Goal: Information Seeking & Learning: Learn about a topic

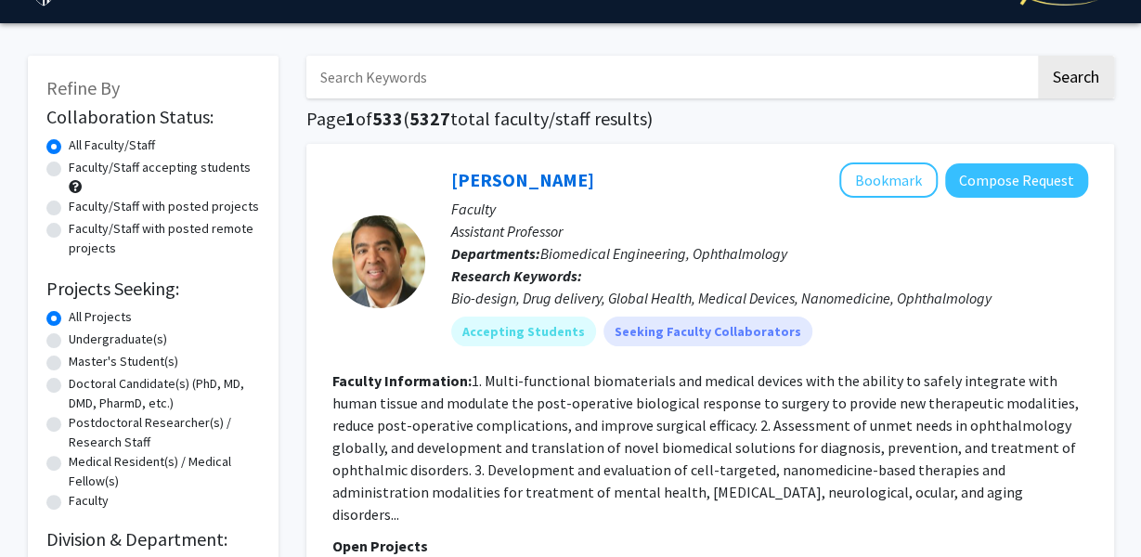
scroll to position [45, 0]
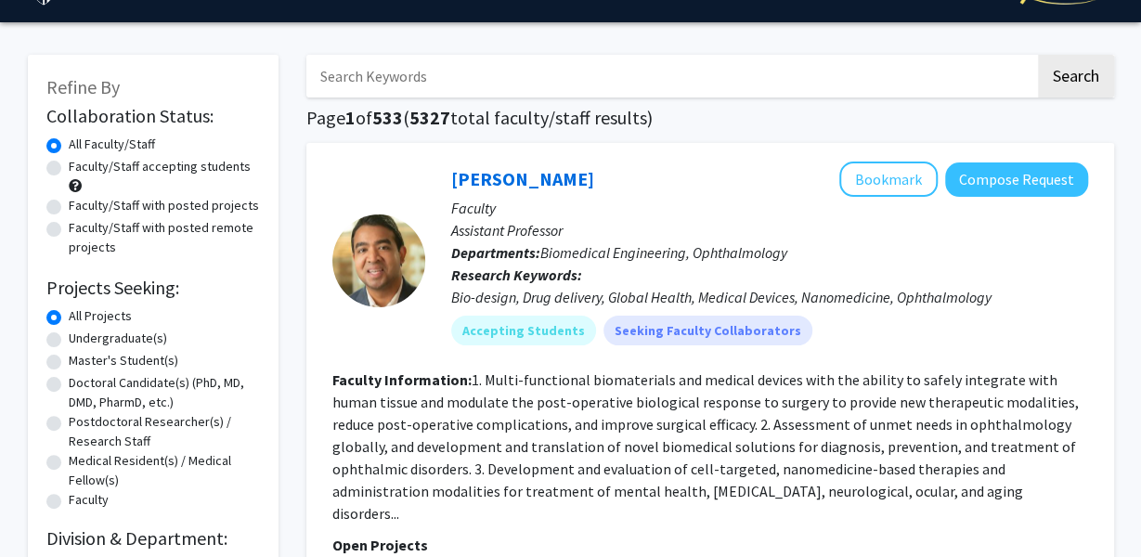
click at [69, 361] on label "Master's Student(s)" at bounding box center [124, 361] width 110 height 20
click at [69, 361] on input "Master's Student(s)" at bounding box center [75, 357] width 12 height 12
radio input "true"
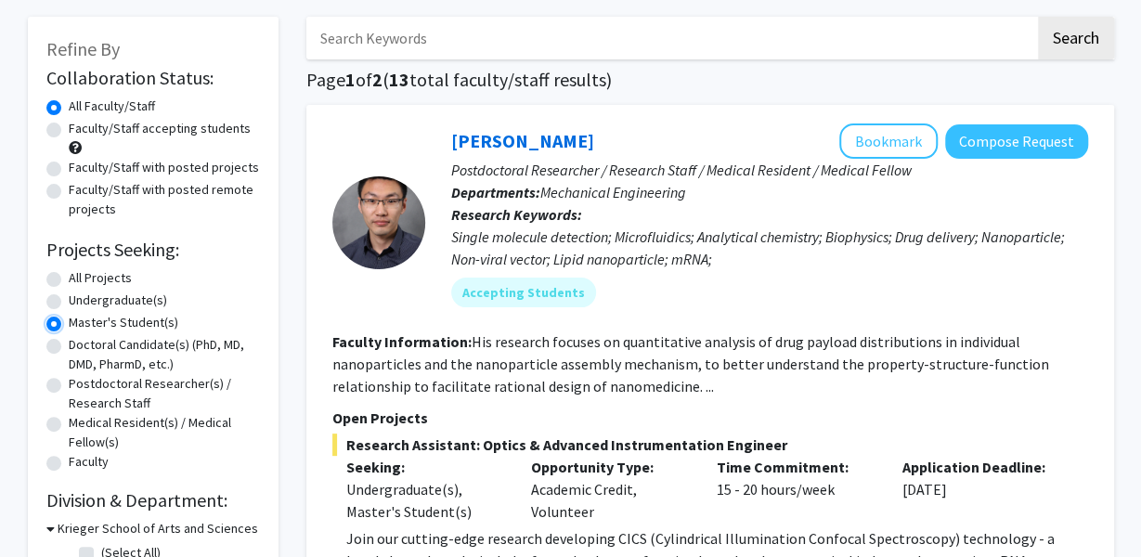
scroll to position [82, 0]
click at [69, 283] on label "All Projects" at bounding box center [100, 279] width 63 height 20
click at [69, 281] on input "All Projects" at bounding box center [75, 275] width 12 height 12
radio input "true"
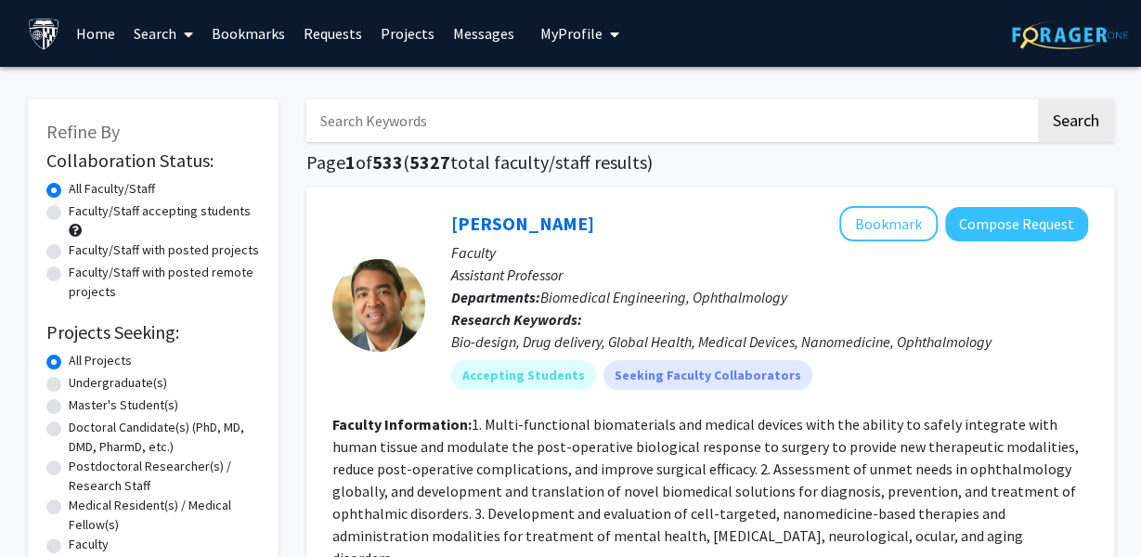
click at [69, 213] on label "Faculty/Staff accepting students" at bounding box center [160, 212] width 182 height 20
click at [69, 213] on input "Faculty/Staff accepting students" at bounding box center [75, 208] width 12 height 12
radio input "true"
click at [69, 257] on label "Faculty/Staff with posted projects" at bounding box center [164, 251] width 190 height 20
click at [69, 253] on input "Faculty/Staff with posted projects" at bounding box center [75, 247] width 12 height 12
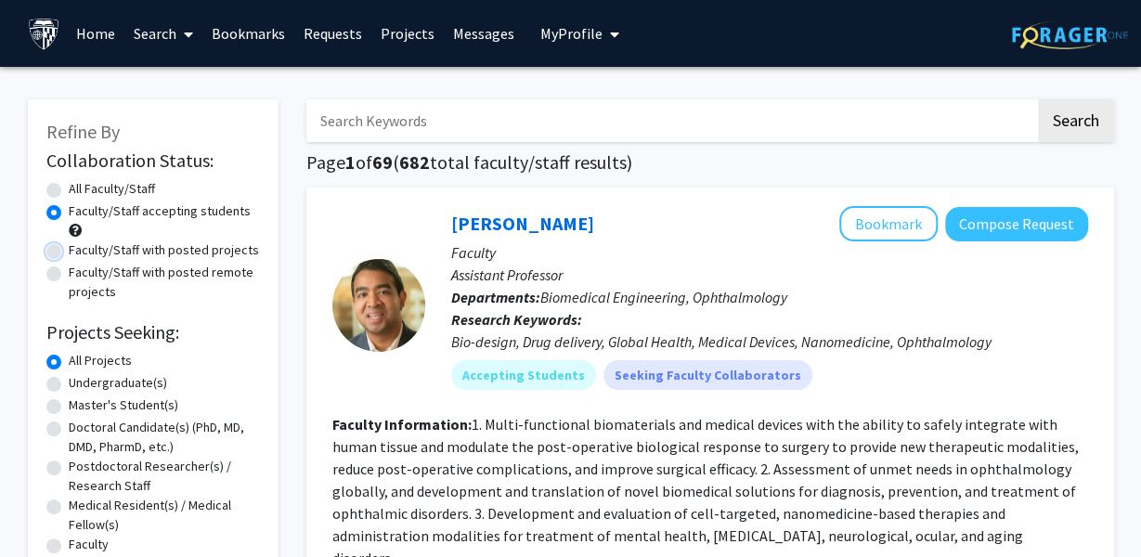
radio input "true"
click at [69, 213] on label "Faculty/Staff accepting students" at bounding box center [160, 212] width 182 height 20
click at [69, 213] on input "Faculty/Staff accepting students" at bounding box center [75, 208] width 12 height 12
radio input "true"
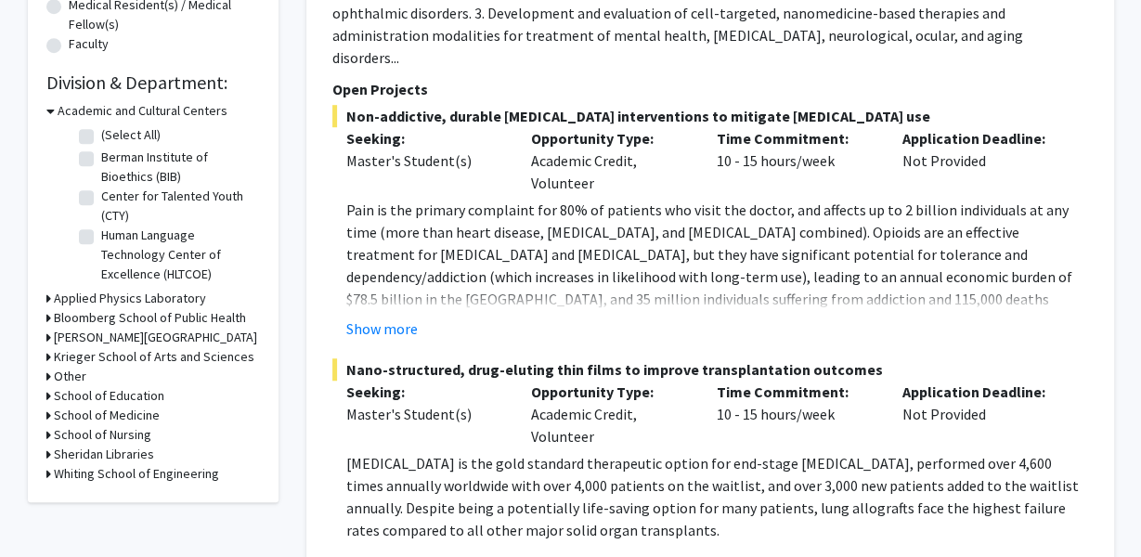
scroll to position [502, 0]
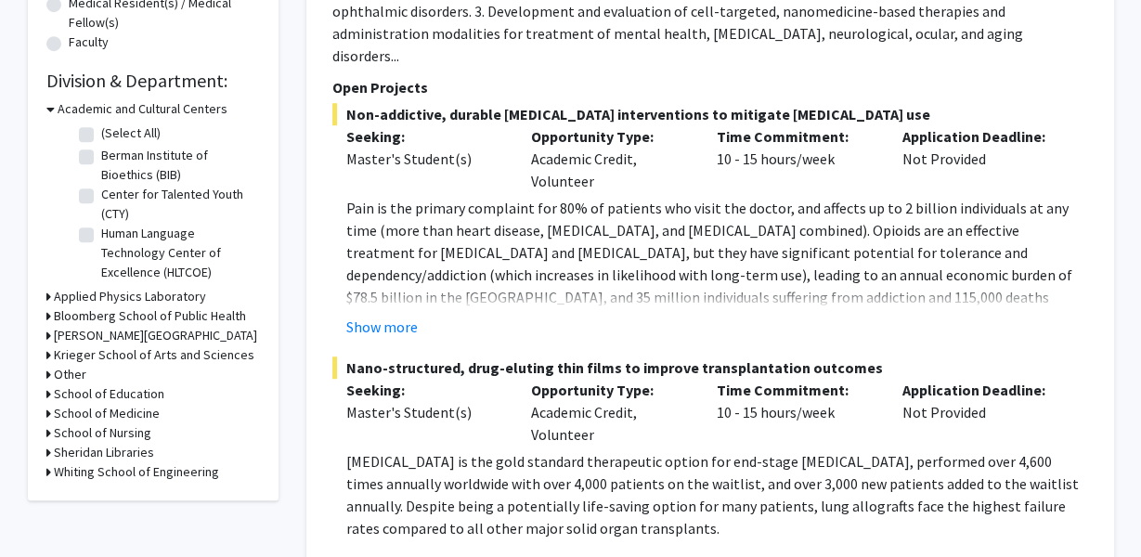
click at [46, 357] on icon at bounding box center [48, 355] width 5 height 20
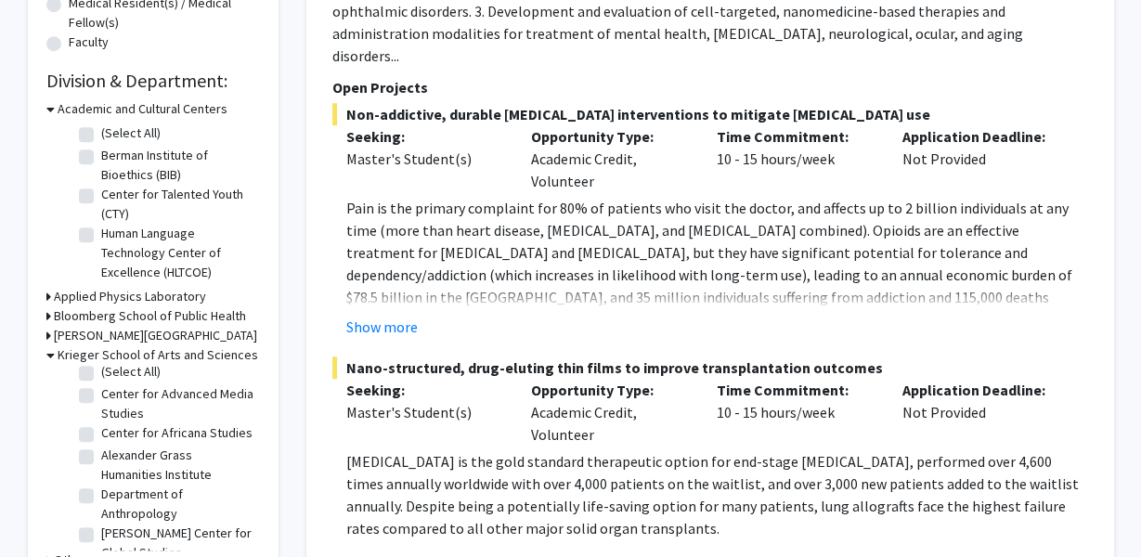
scroll to position [0, 0]
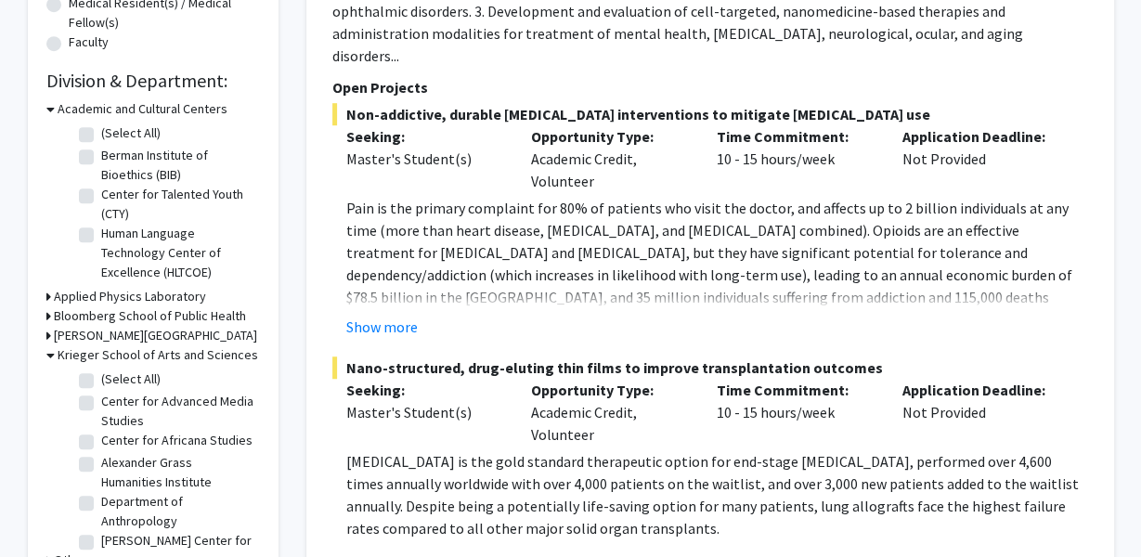
click at [101, 374] on label "(Select All)" at bounding box center [130, 380] width 59 height 20
click at [101, 374] on input "(Select All)" at bounding box center [107, 376] width 12 height 12
checkbox input "true"
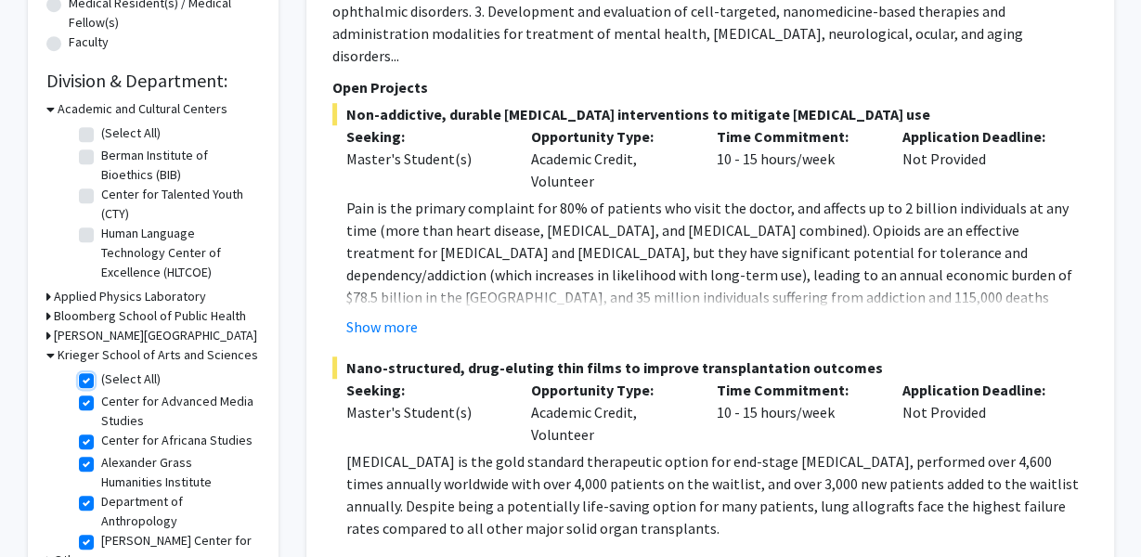
checkbox input "true"
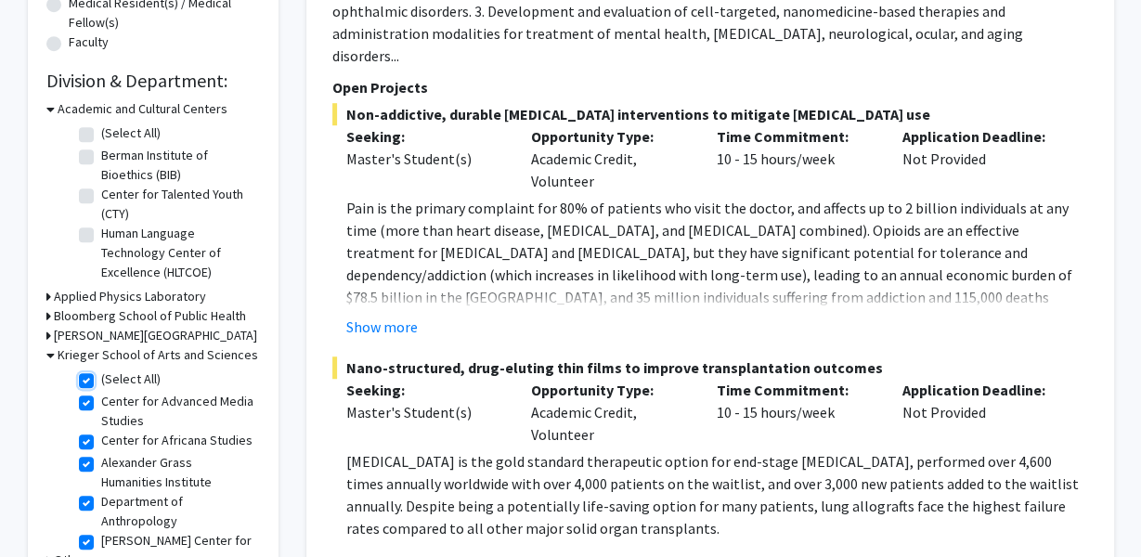
checkbox input "true"
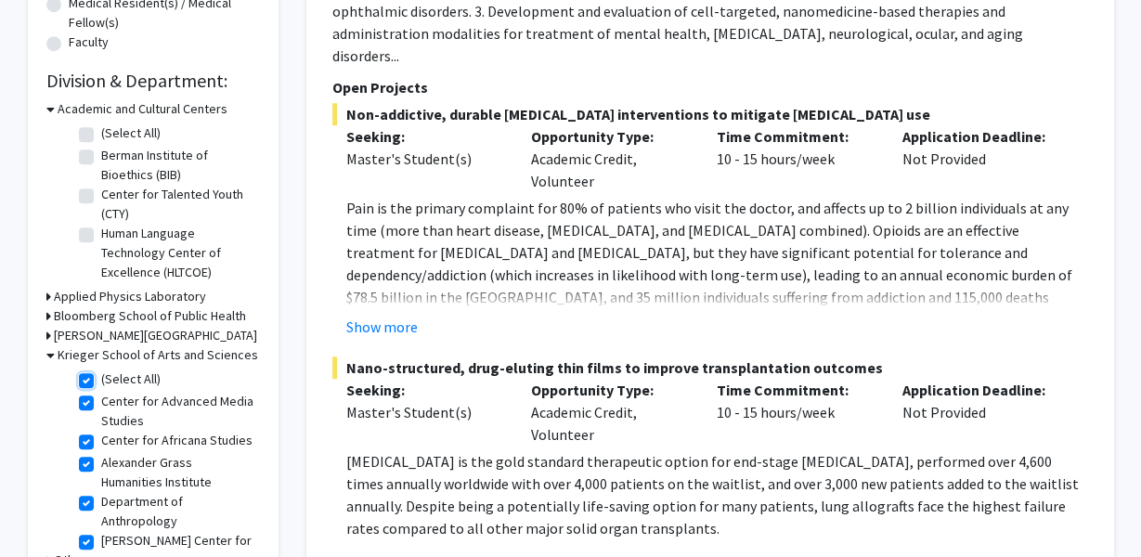
checkbox input "true"
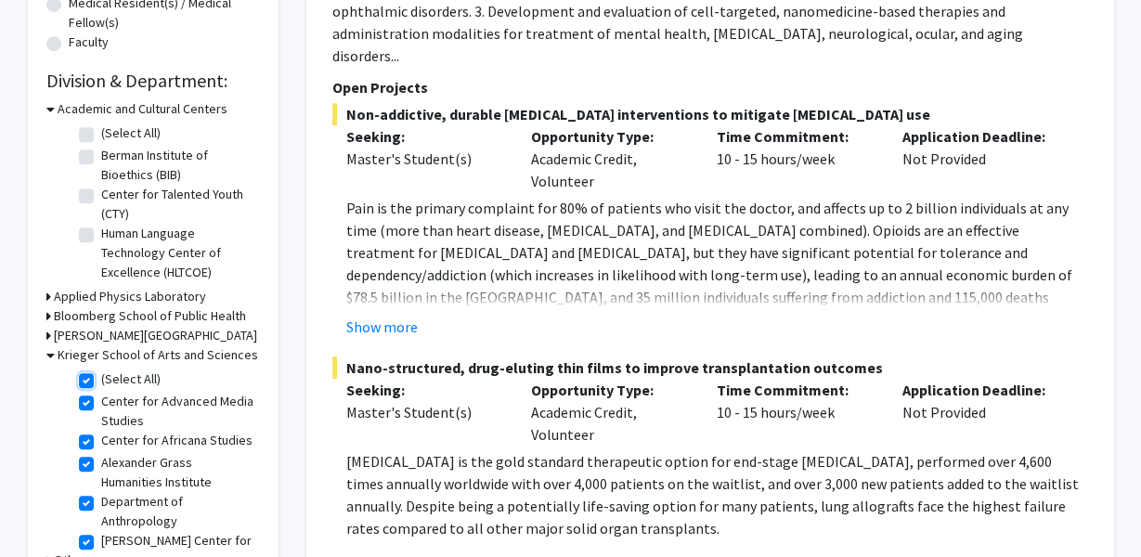
checkbox input "true"
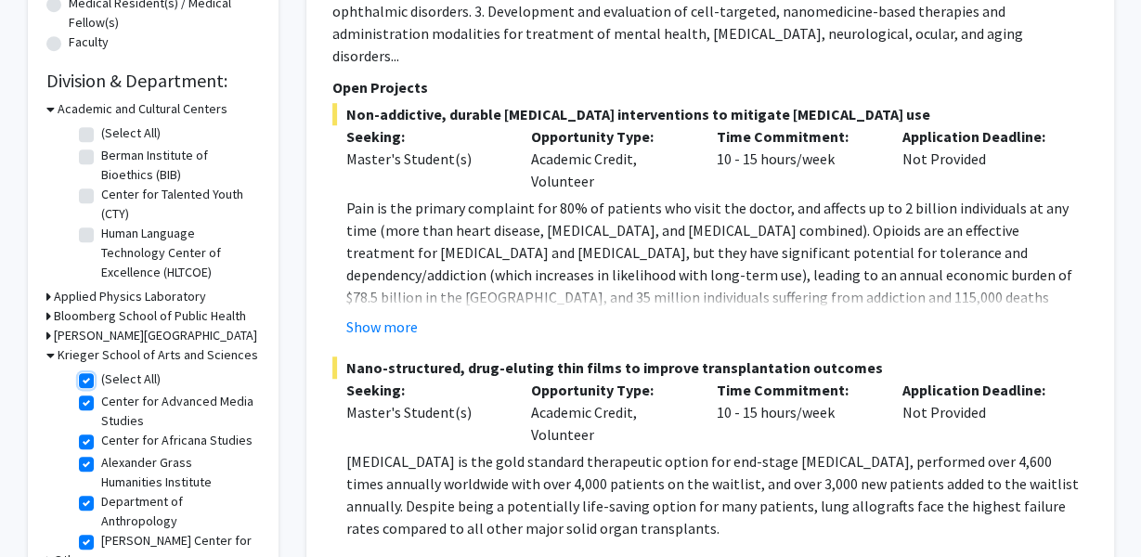
checkbox input "true"
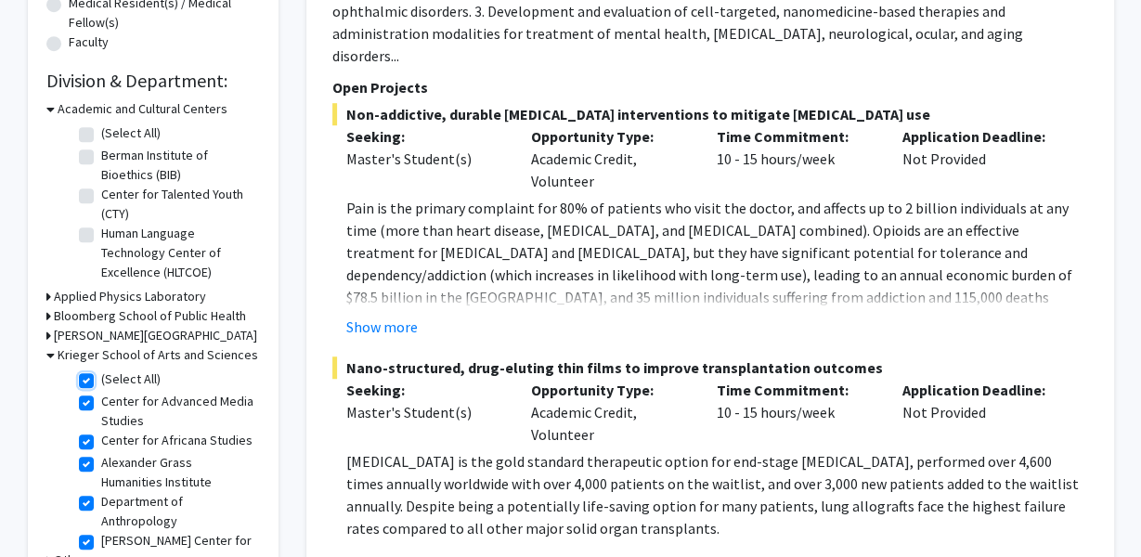
checkbox input "true"
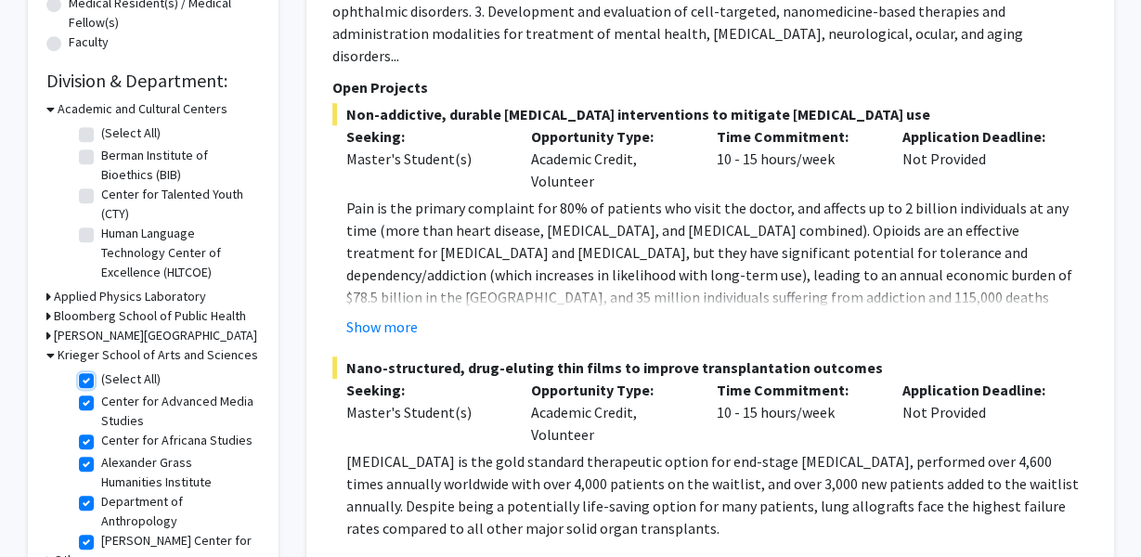
checkbox input "true"
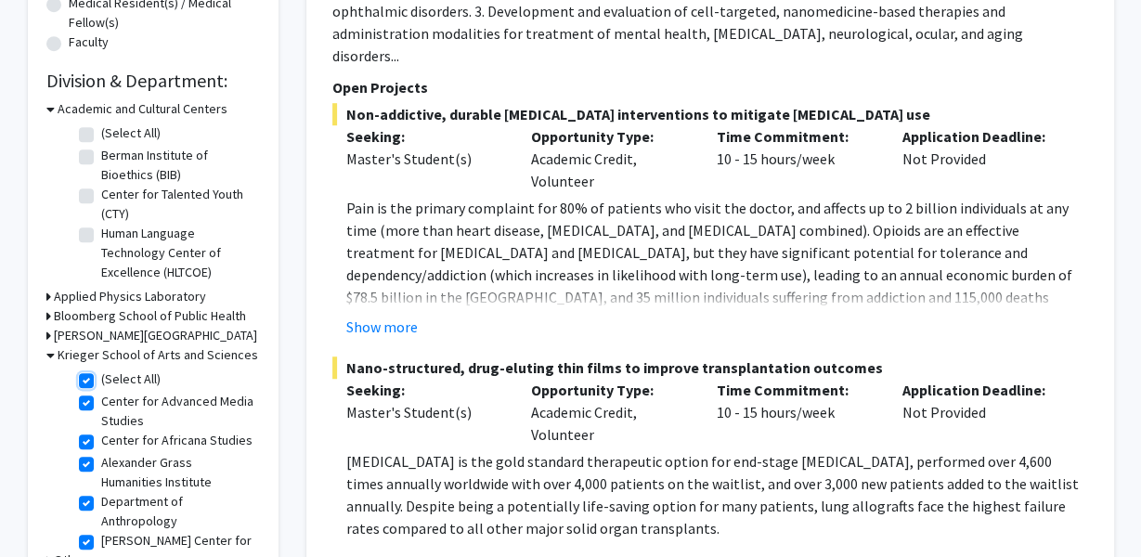
checkbox input "true"
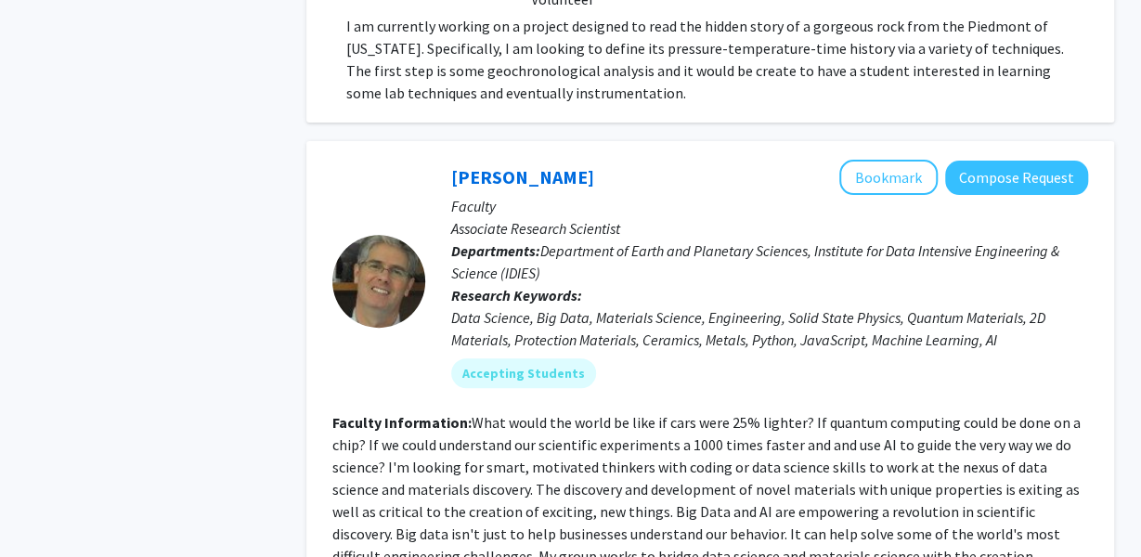
scroll to position [3633, 0]
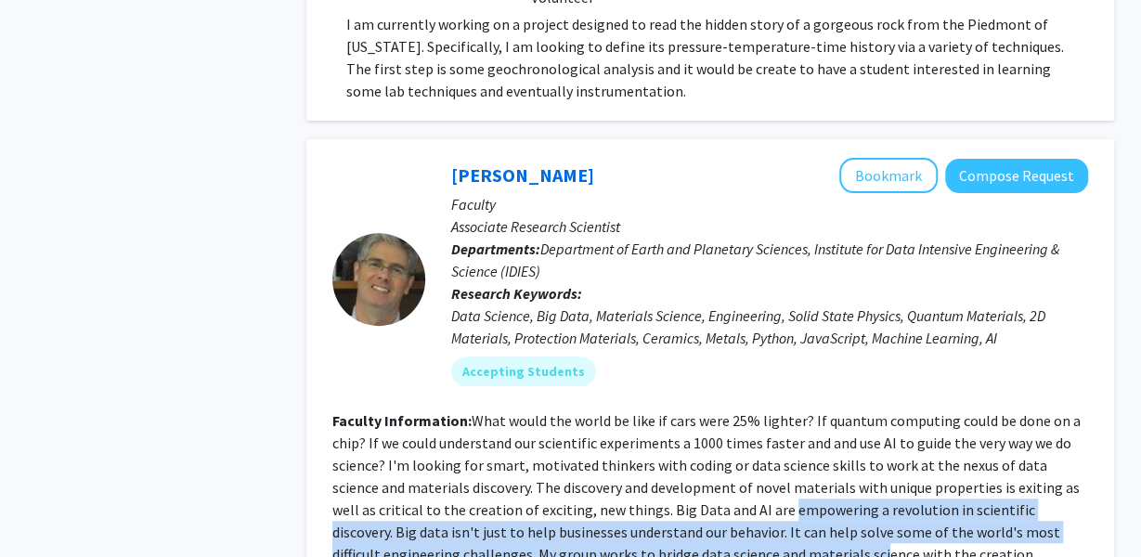
drag, startPoint x: 733, startPoint y: 379, endPoint x: 751, endPoint y: 424, distance: 49.1
click at [751, 424] on fg-read-more "What would the world be like if cars were 25% lighter? If quantum computing cou…" at bounding box center [706, 487] width 748 height 152
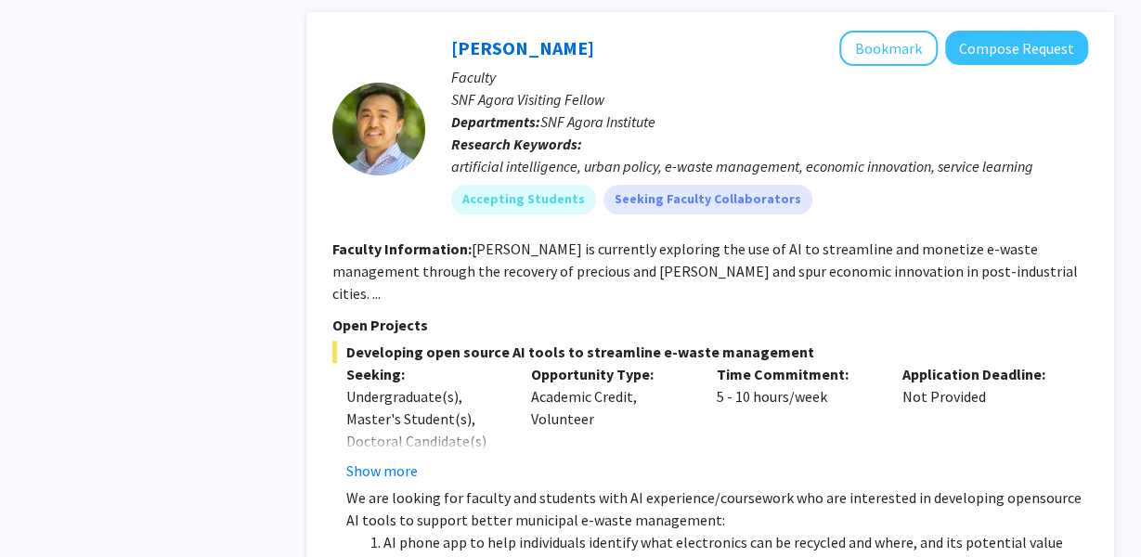
scroll to position [7082, 0]
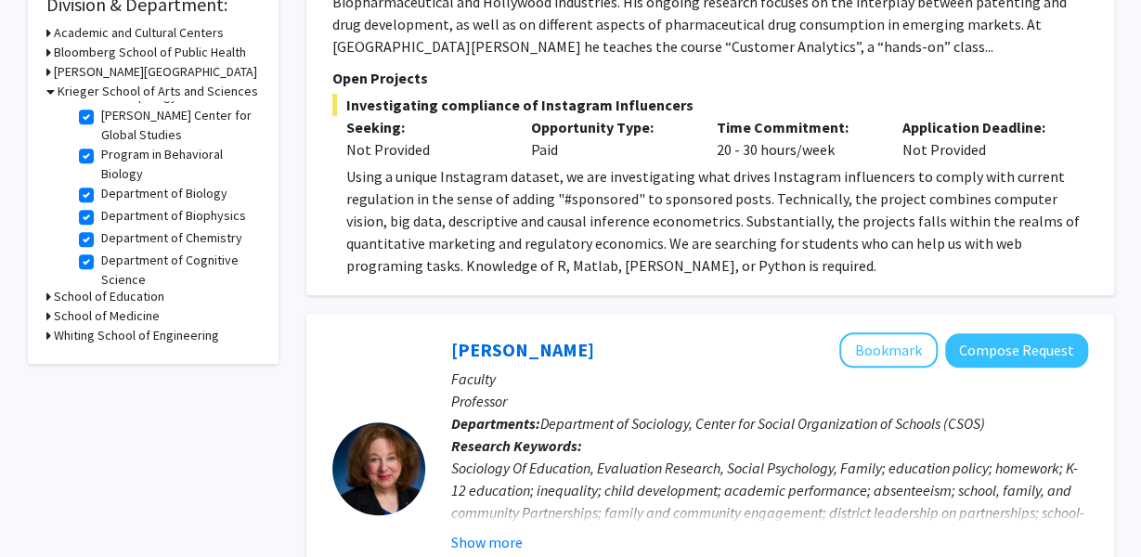
scroll to position [186, 0]
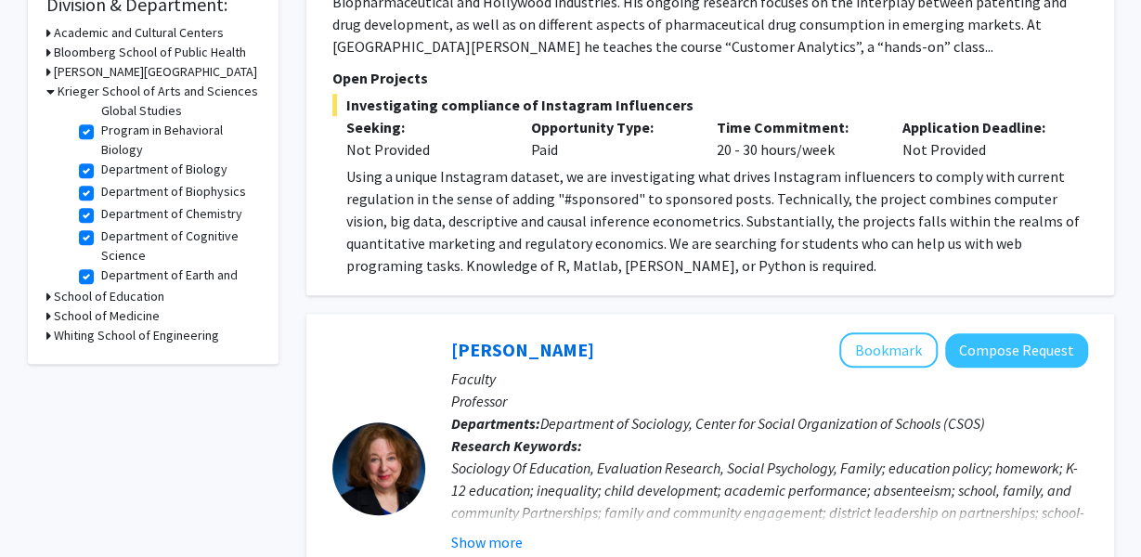
click at [101, 224] on label "Department of Chemistry" at bounding box center [171, 214] width 141 height 20
click at [101, 216] on input "Department of Chemistry" at bounding box center [107, 210] width 12 height 12
checkbox input "false"
checkbox input "true"
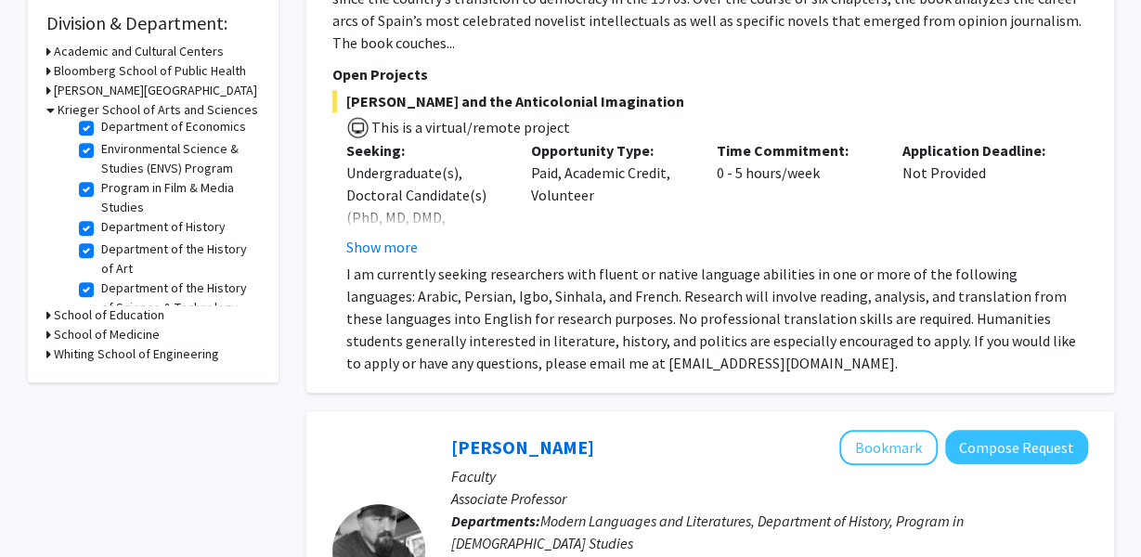
scroll to position [409, 0]
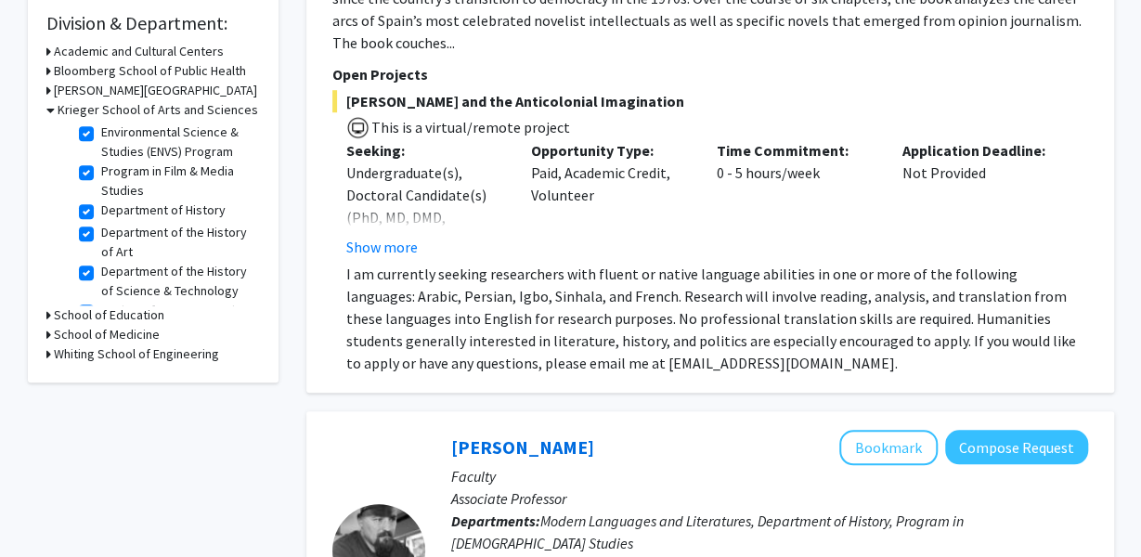
click at [101, 201] on label "Program in Film & Media Studies" at bounding box center [178, 181] width 154 height 39
click at [101, 174] on input "Program in Film & Media Studies" at bounding box center [107, 168] width 12 height 12
checkbox input "false"
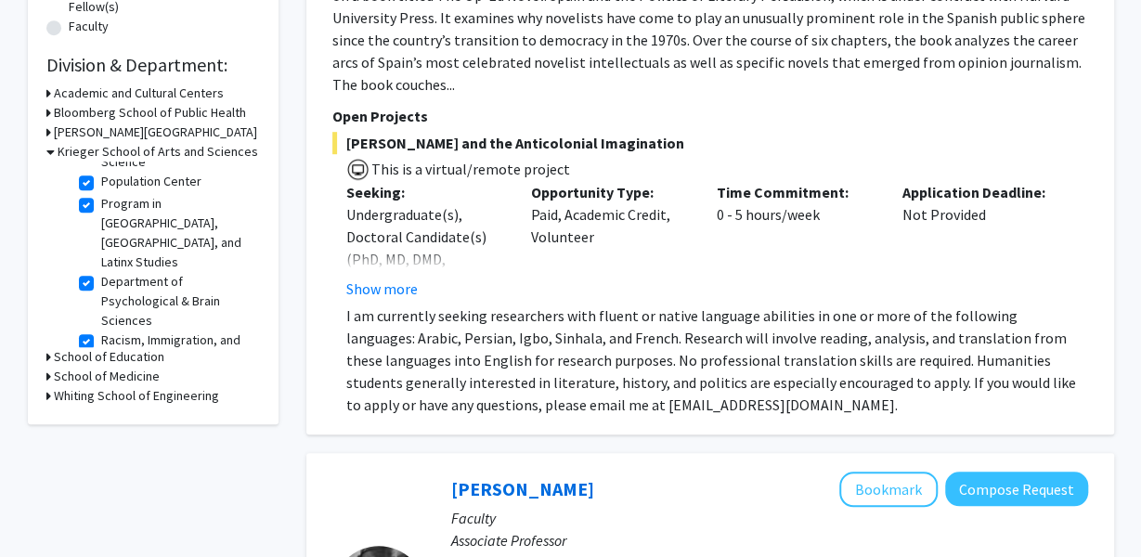
scroll to position [1236, 0]
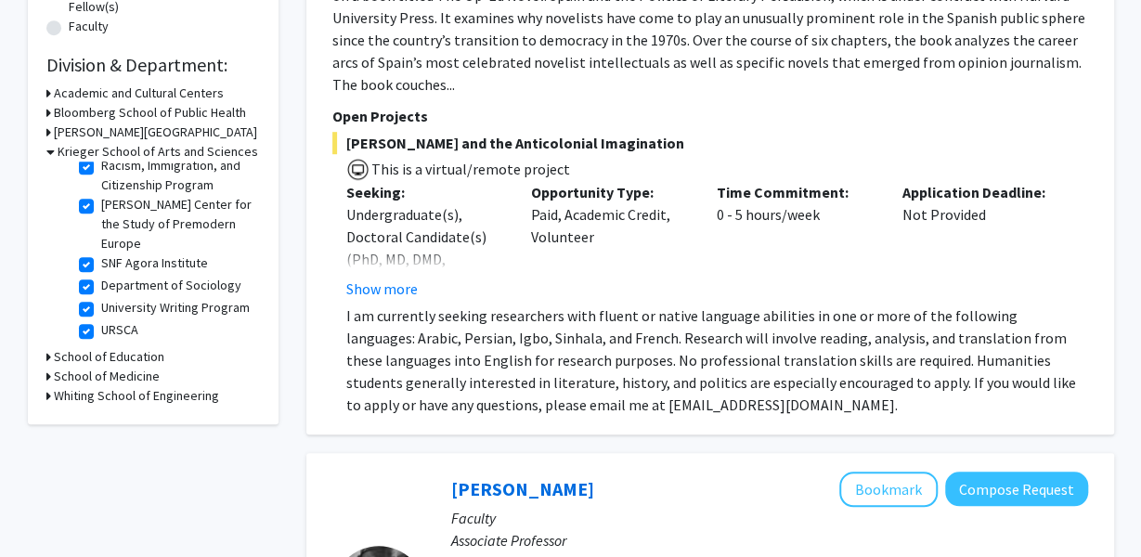
click at [101, 298] on label "University Writing Program" at bounding box center [175, 308] width 149 height 20
click at [101, 298] on input "University Writing Program" at bounding box center [107, 304] width 12 height 12
checkbox input "false"
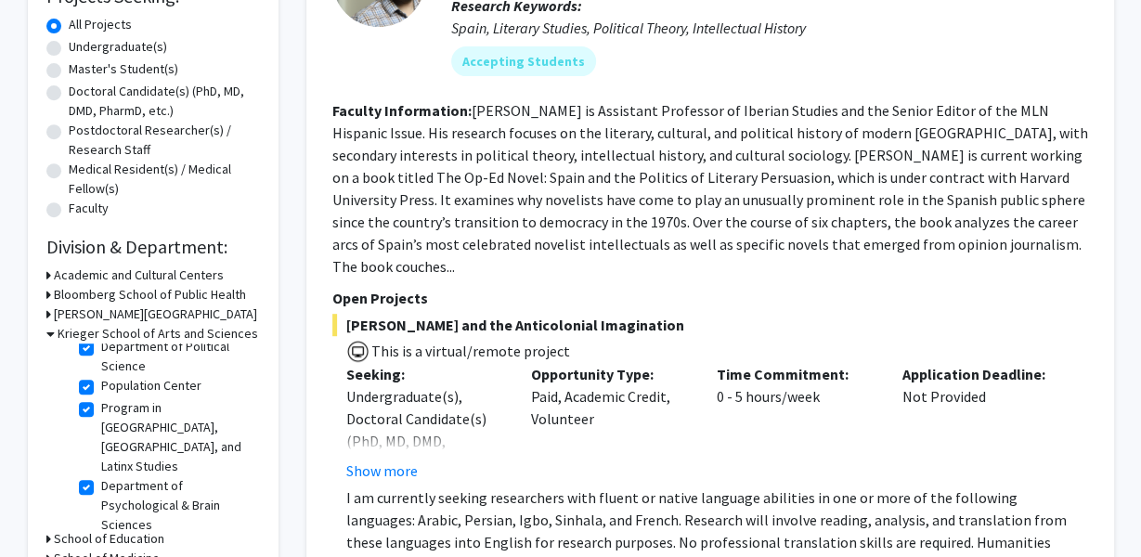
scroll to position [1197, 0]
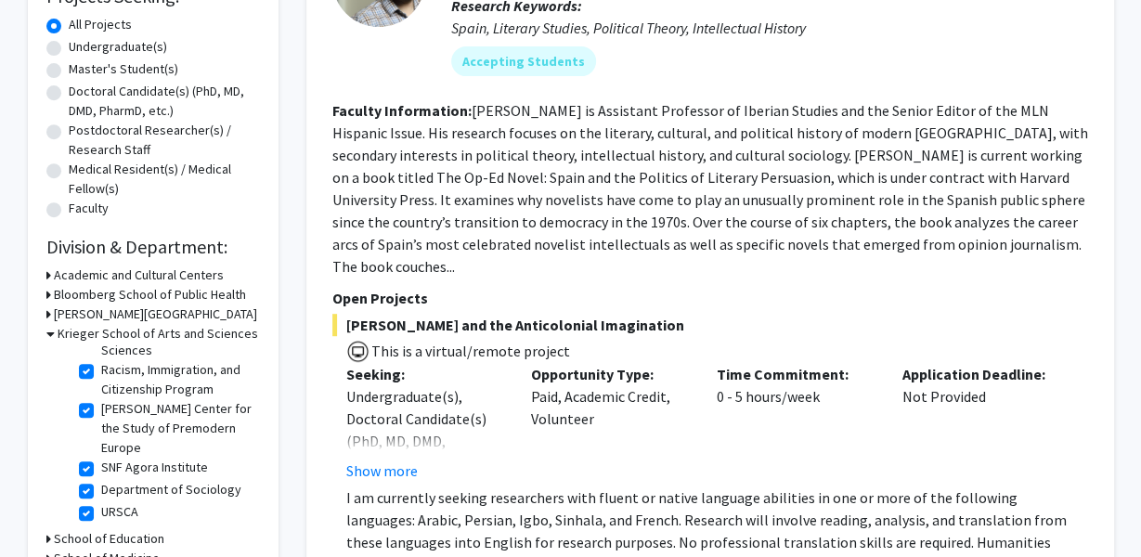
click at [101, 404] on label "[PERSON_NAME] Center for the Study of Premodern Europe" at bounding box center [178, 428] width 154 height 59
click at [101, 404] on input "[PERSON_NAME] Center for the Study of Premodern Europe" at bounding box center [107, 405] width 12 height 12
checkbox input "false"
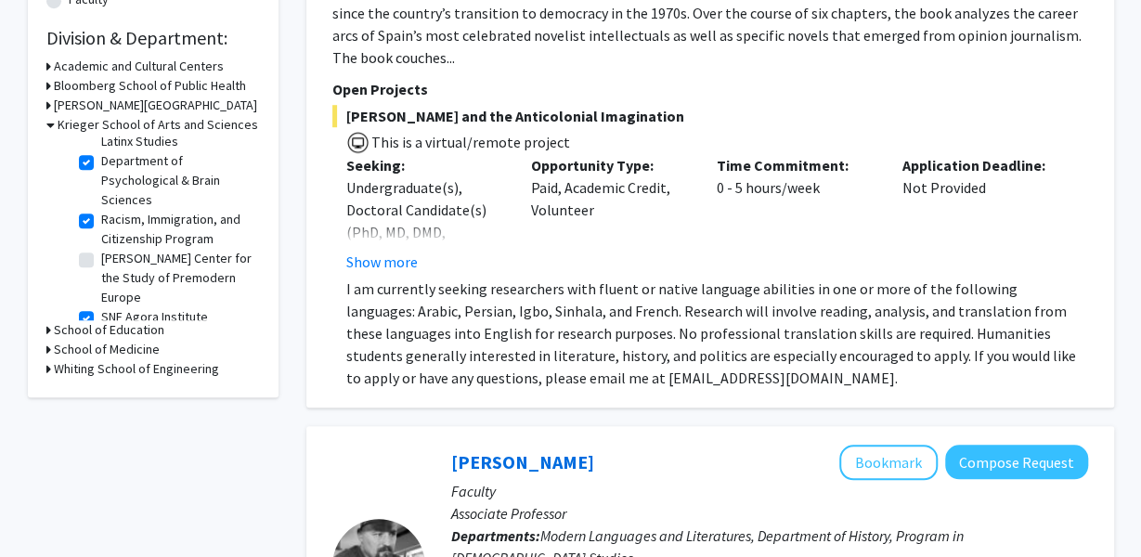
scroll to position [1110, 0]
click at [101, 189] on label "Department of Psychological & Brain Sciences" at bounding box center [178, 181] width 154 height 59
click at [101, 164] on input "Department of Psychological & Brain Sciences" at bounding box center [107, 158] width 12 height 12
checkbox input "false"
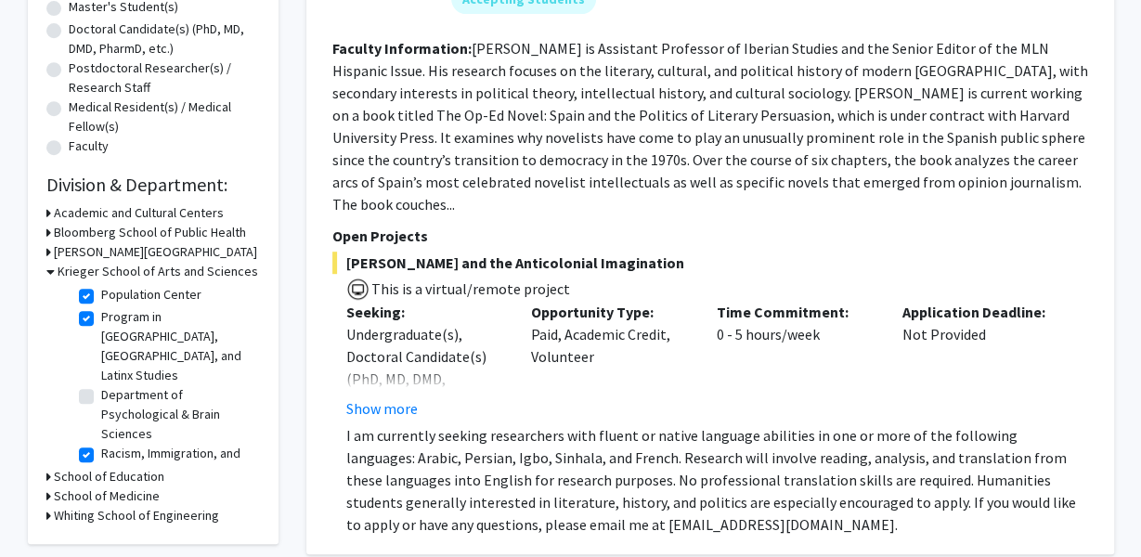
scroll to position [1011, 0]
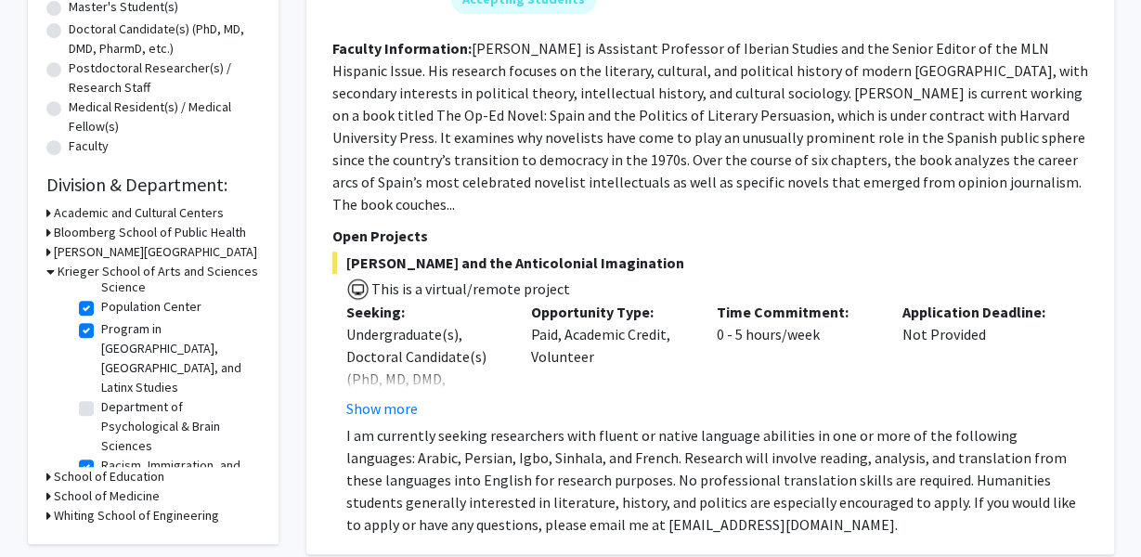
click at [101, 378] on label "Program in [GEOGRAPHIC_DATA], [GEOGRAPHIC_DATA], and Latinx Studies" at bounding box center [178, 358] width 154 height 78
click at [101, 332] on input "Program in [GEOGRAPHIC_DATA], [GEOGRAPHIC_DATA], and Latinx Studies" at bounding box center [107, 325] width 12 height 12
checkbox input "false"
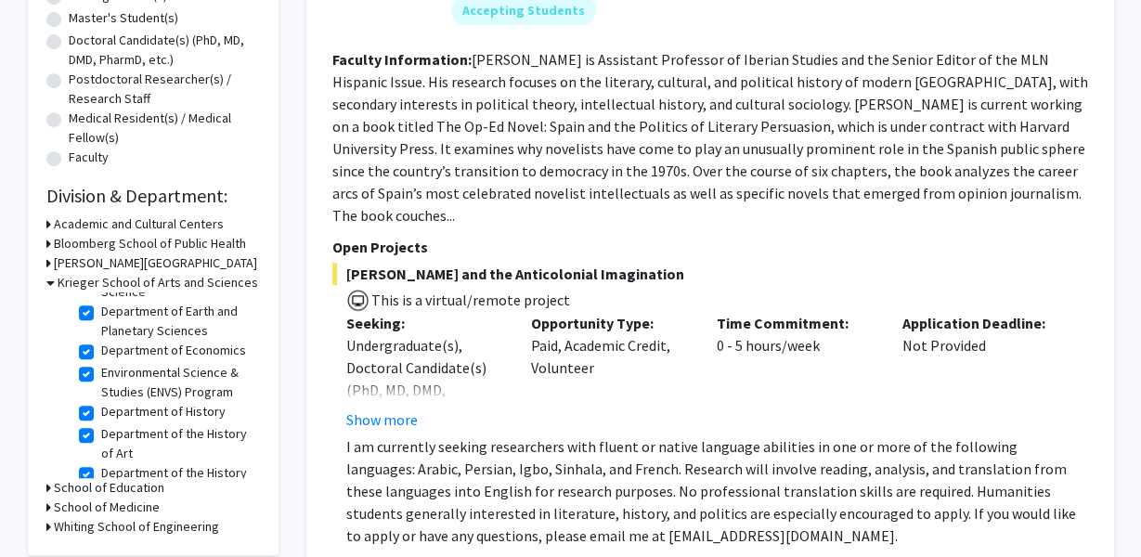
scroll to position [344, 0]
click at [122, 399] on label "Environmental Science & Studies (ENVS) Program" at bounding box center [178, 379] width 154 height 39
click at [113, 372] on input "Environmental Science & Studies (ENVS) Program" at bounding box center [107, 366] width 12 height 12
checkbox input "false"
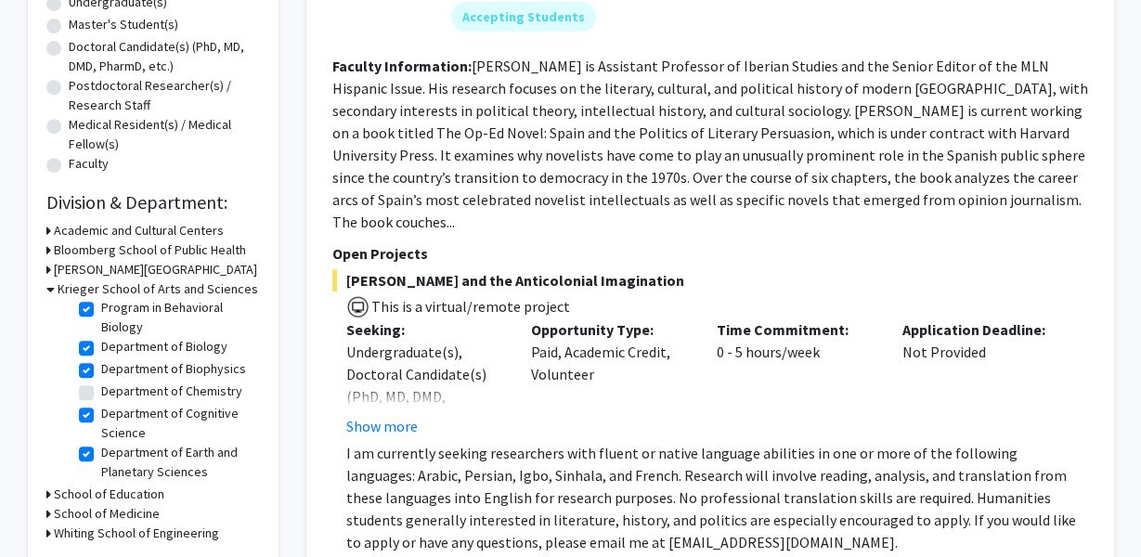
scroll to position [208, 0]
click at [101, 377] on label "Department of Biophysics" at bounding box center [173, 368] width 145 height 20
click at [101, 370] on input "Department of Biophysics" at bounding box center [107, 364] width 12 height 12
checkbox input "false"
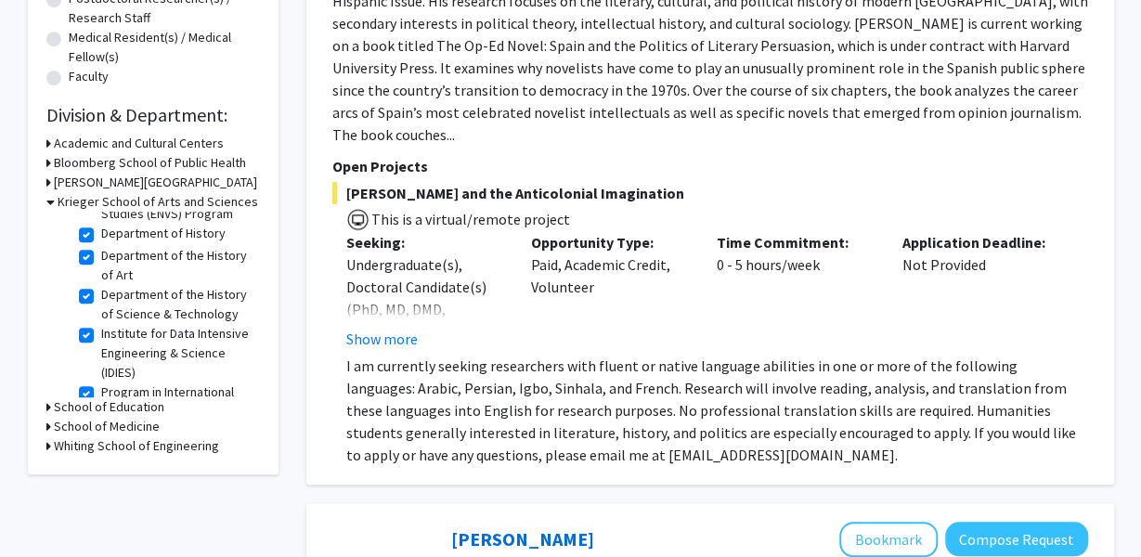
scroll to position [440, 0]
click at [101, 283] on label "Department of the History of Art" at bounding box center [178, 263] width 154 height 39
click at [101, 256] on input "Department of the History of Art" at bounding box center [107, 250] width 12 height 12
checkbox input "false"
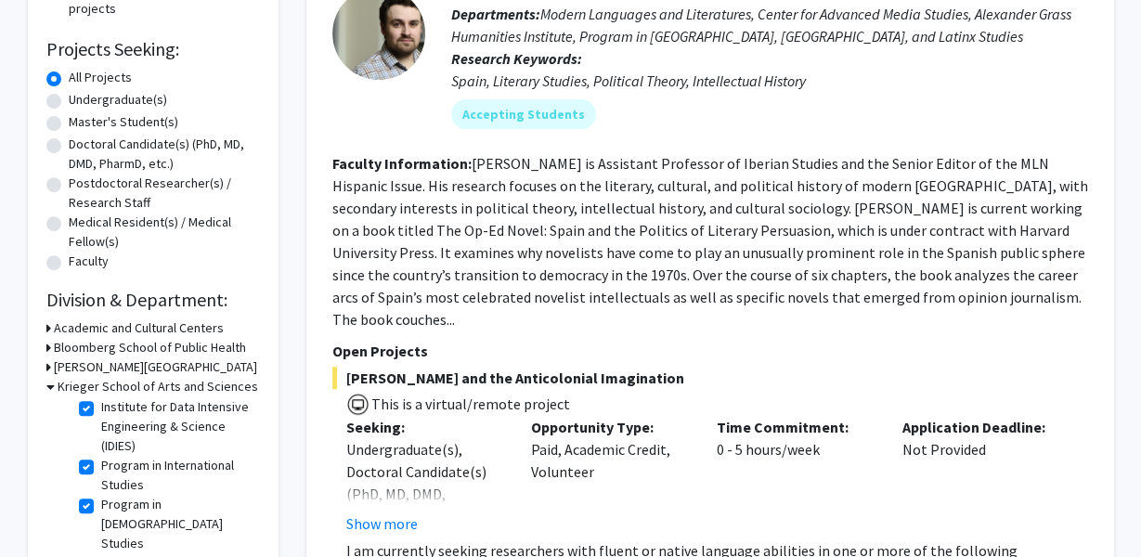
scroll to position [553, 0]
click at [101, 395] on label "Department of the History of Science & Technology" at bounding box center [178, 375] width 154 height 39
click at [101, 368] on input "Department of the History of Science & Technology" at bounding box center [107, 362] width 12 height 12
checkbox input "false"
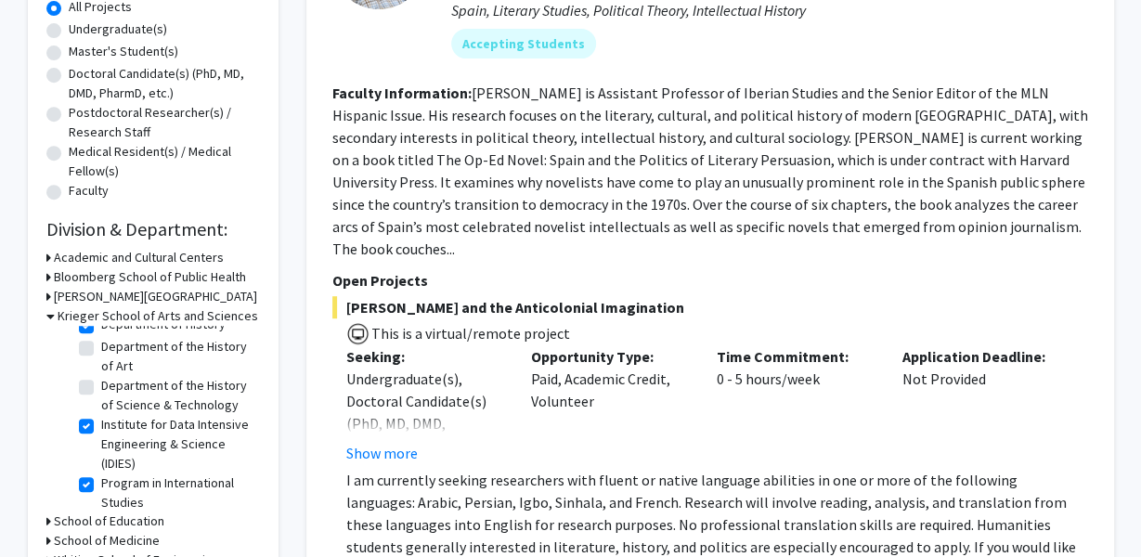
scroll to position [462, 0]
click at [101, 333] on label "Department of History" at bounding box center [163, 324] width 124 height 20
click at [101, 326] on input "Department of History" at bounding box center [107, 320] width 12 height 12
checkbox input "false"
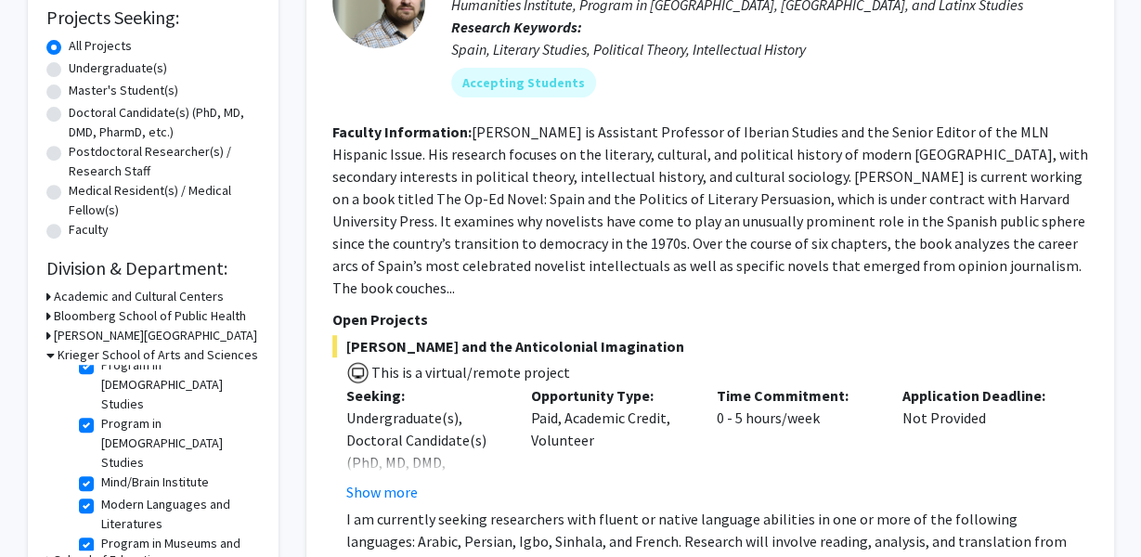
scroll to position [659, 0]
click at [101, 412] on label "Program in [DEMOGRAPHIC_DATA] Studies" at bounding box center [178, 383] width 154 height 59
click at [101, 366] on input "Program in [DEMOGRAPHIC_DATA] Studies" at bounding box center [107, 360] width 12 height 12
checkbox input "false"
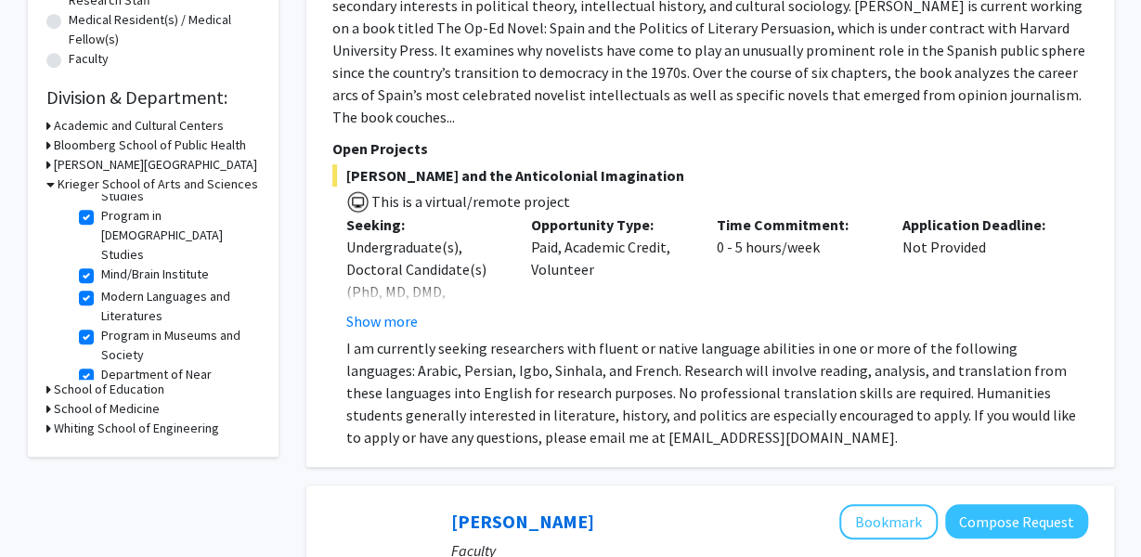
scroll to position [696, 0]
click at [101, 263] on label "Program in [DEMOGRAPHIC_DATA] Studies" at bounding box center [178, 234] width 154 height 59
click at [101, 217] on input "Program in [DEMOGRAPHIC_DATA] Studies" at bounding box center [107, 211] width 12 height 12
checkbox input "false"
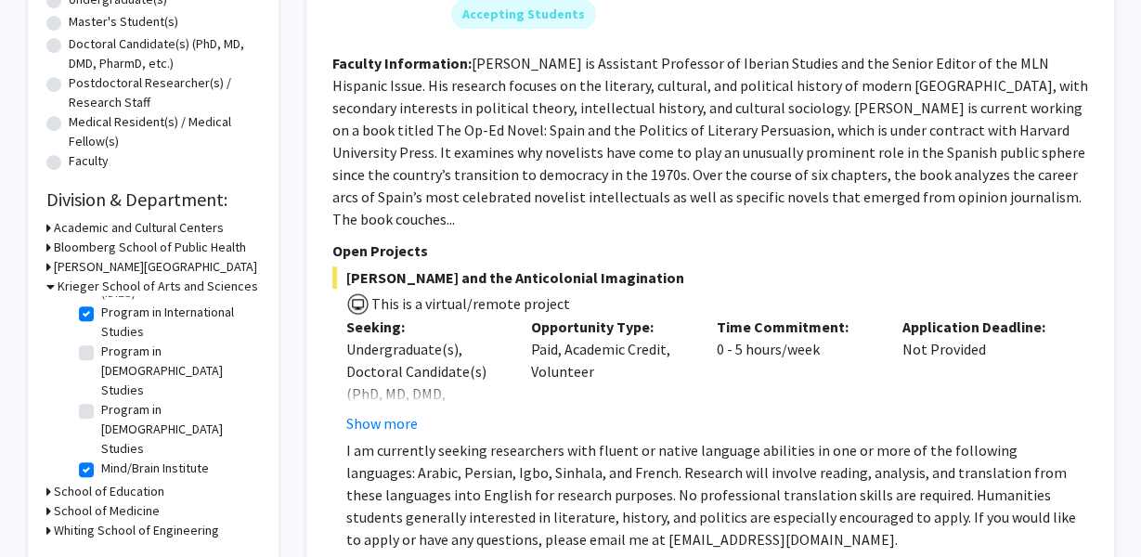
scroll to position [604, 0]
click at [101, 302] on label "Institute for Data Intensive Engineering & Science (IDIES)" at bounding box center [178, 272] width 154 height 59
click at [101, 255] on input "Institute for Data Intensive Engineering & Science (IDIES)" at bounding box center [107, 249] width 12 height 12
checkbox input "false"
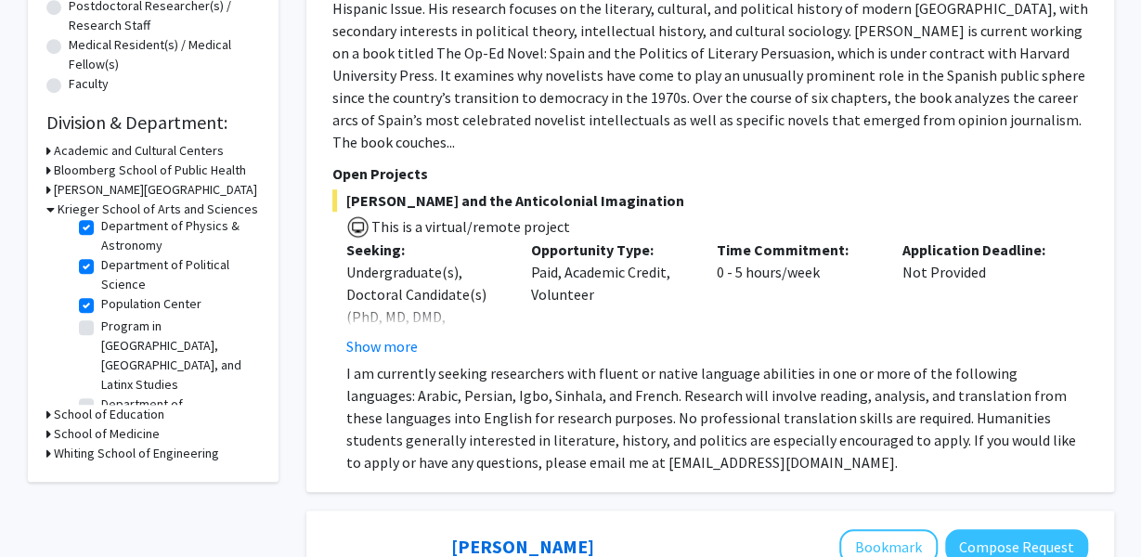
scroll to position [951, 0]
click at [101, 256] on label "Department of Physics & Astronomy" at bounding box center [178, 236] width 154 height 39
click at [101, 229] on input "Department of Physics & Astronomy" at bounding box center [107, 223] width 12 height 12
checkbox input "false"
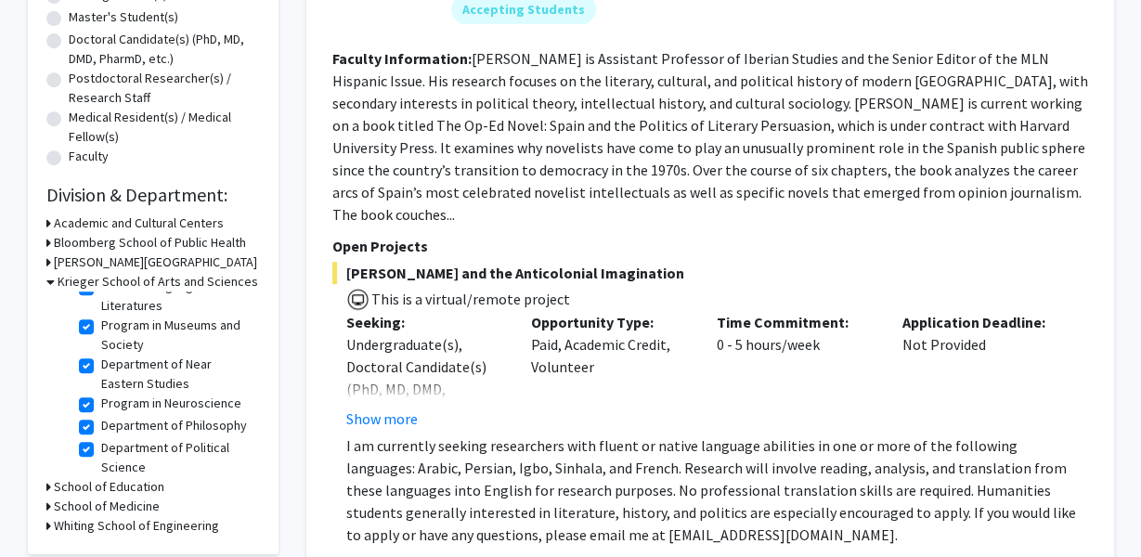
scroll to position [829, 0]
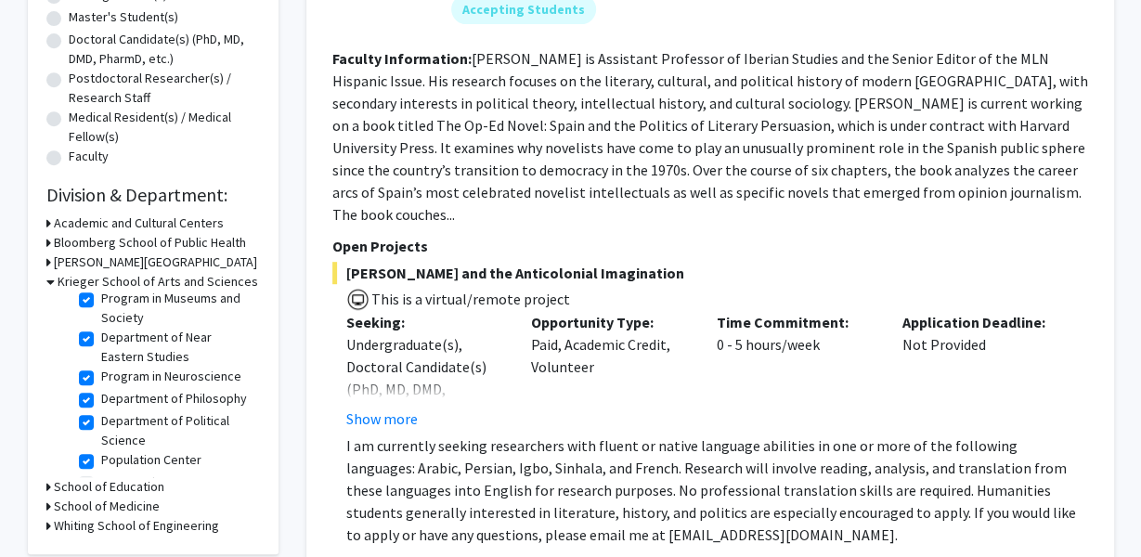
click at [101, 328] on label "Program in Museums and Society" at bounding box center [178, 308] width 154 height 39
click at [101, 301] on input "Program in Museums and Society" at bounding box center [107, 295] width 12 height 12
checkbox input "false"
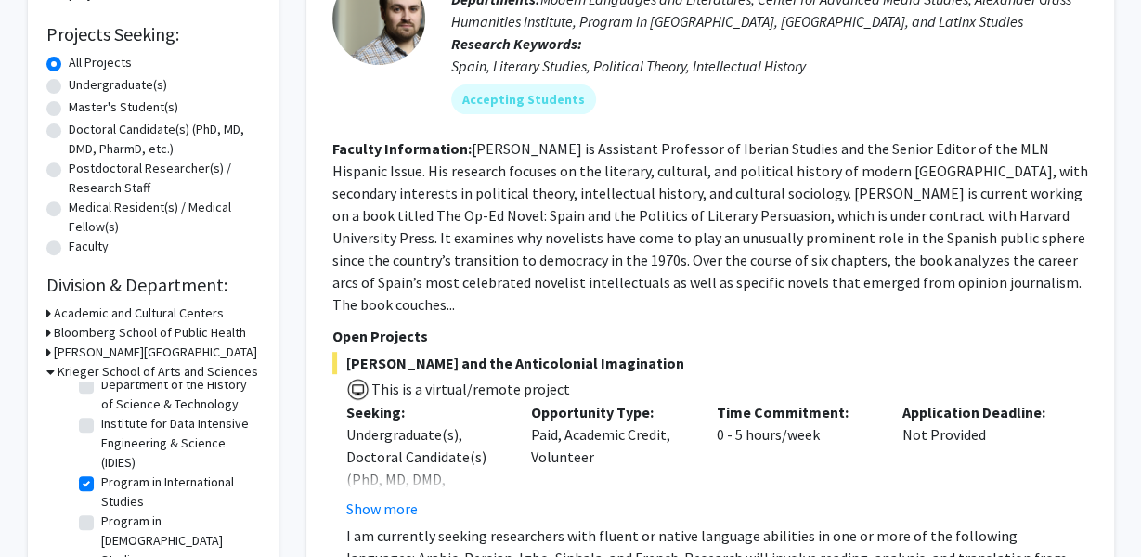
scroll to position [519, 0]
click at [101, 472] on label "Institute for Data Intensive Engineering & Science (IDIES)" at bounding box center [178, 442] width 154 height 59
click at [101, 425] on input "Institute for Data Intensive Engineering & Science (IDIES)" at bounding box center [107, 419] width 12 height 12
checkbox input "true"
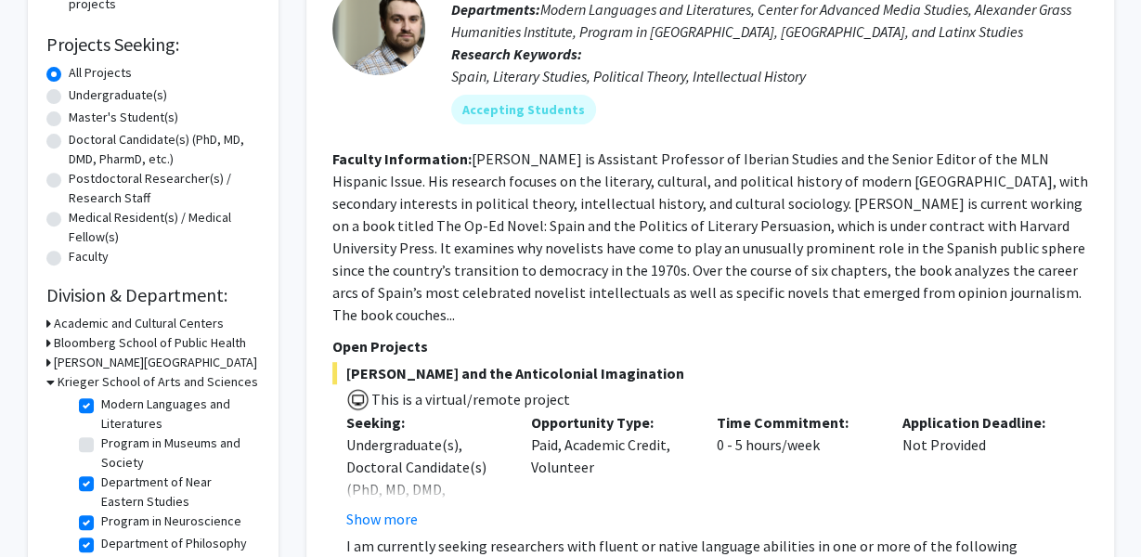
scroll to position [787, 0]
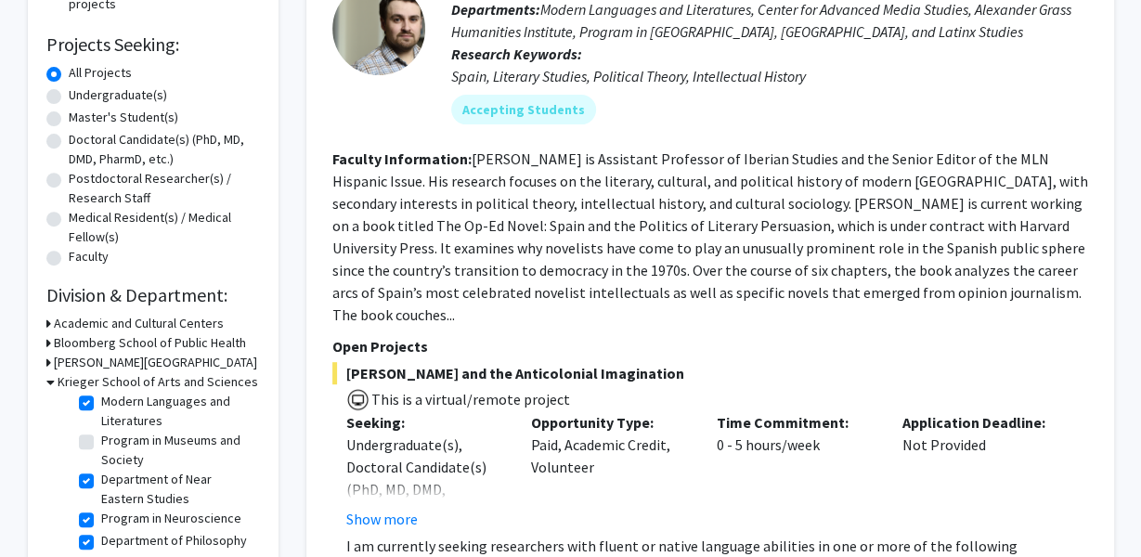
click at [101, 389] on label "Mind/Brain Institute" at bounding box center [155, 380] width 108 height 20
click at [101, 382] on input "Mind/Brain Institute" at bounding box center [107, 376] width 12 height 12
checkbox input "false"
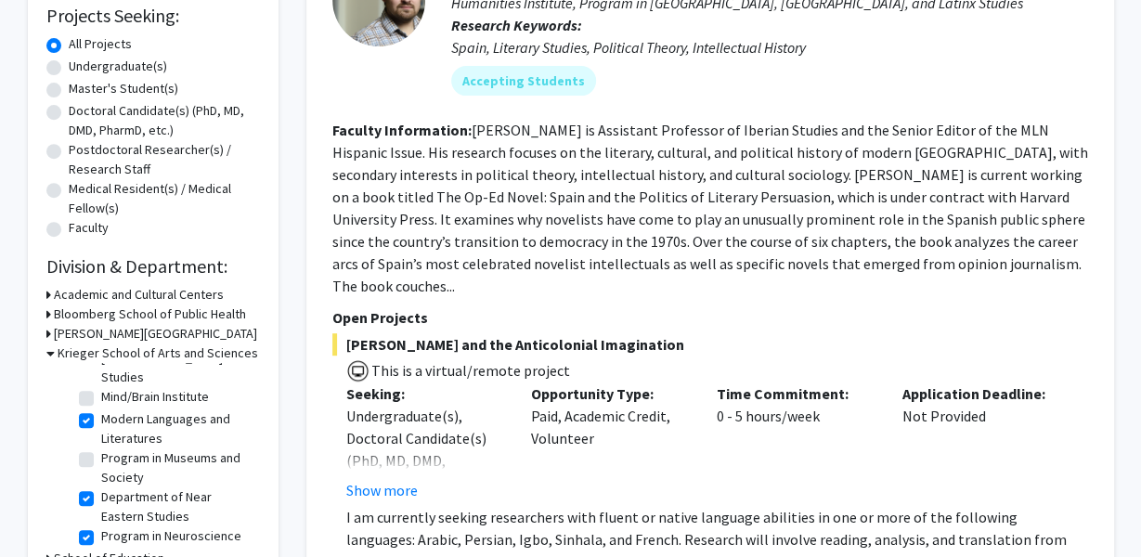
scroll to position [762, 0]
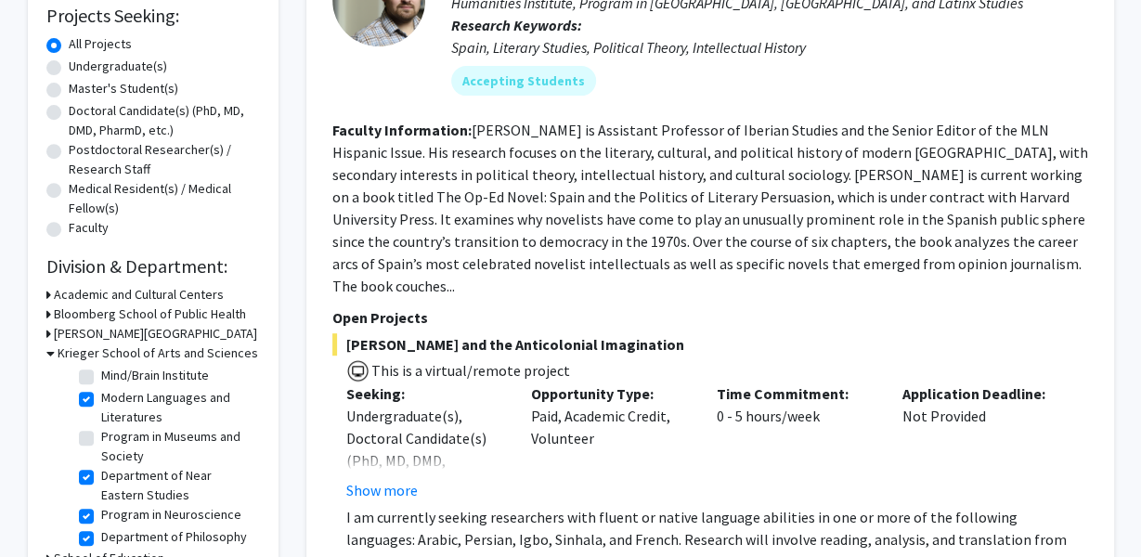
click at [101, 427] on label "Modern Languages and Literatures" at bounding box center [178, 407] width 154 height 39
click at [101, 400] on input "Modern Languages and Literatures" at bounding box center [107, 394] width 12 height 12
checkbox input "false"
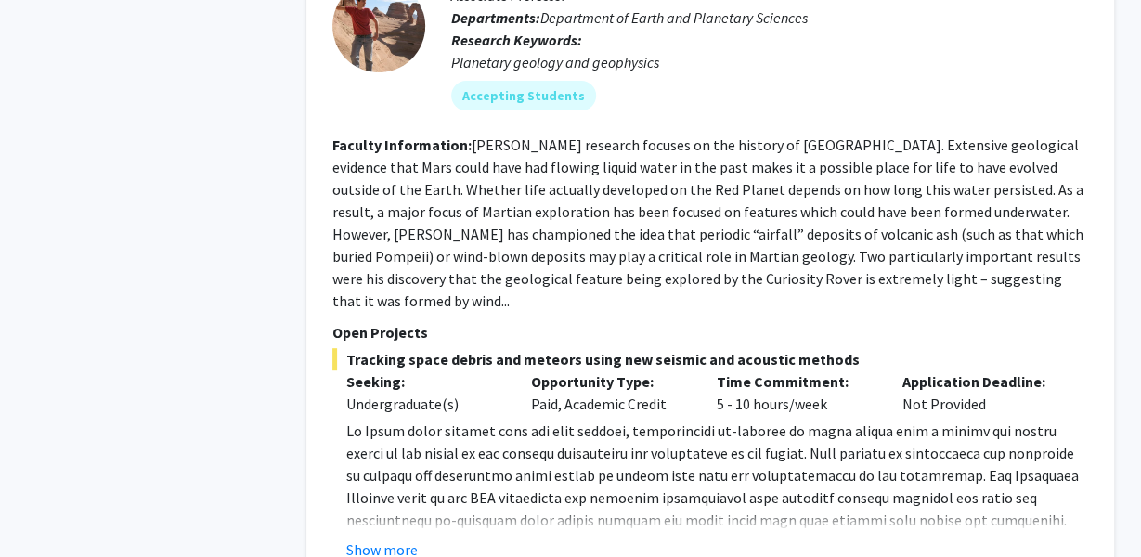
scroll to position [7167, 0]
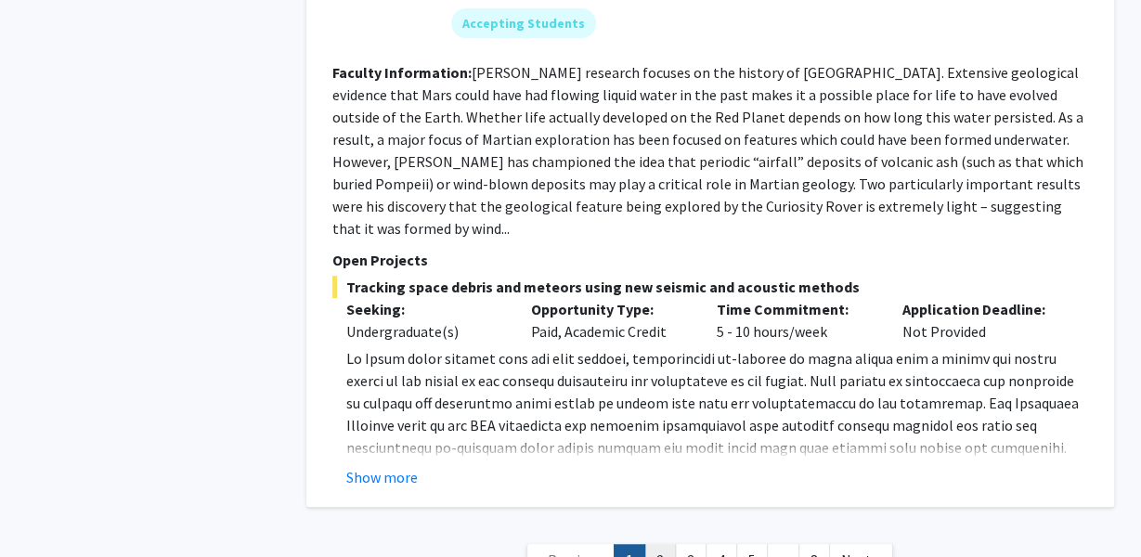
click at [661, 544] on link "2" at bounding box center [660, 560] width 32 height 33
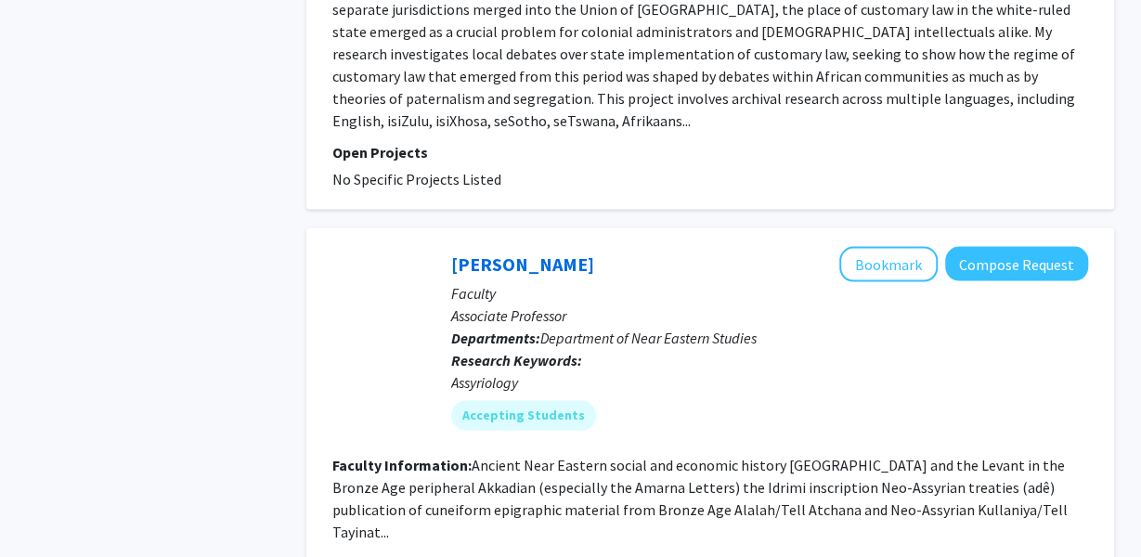
scroll to position [4927, 0]
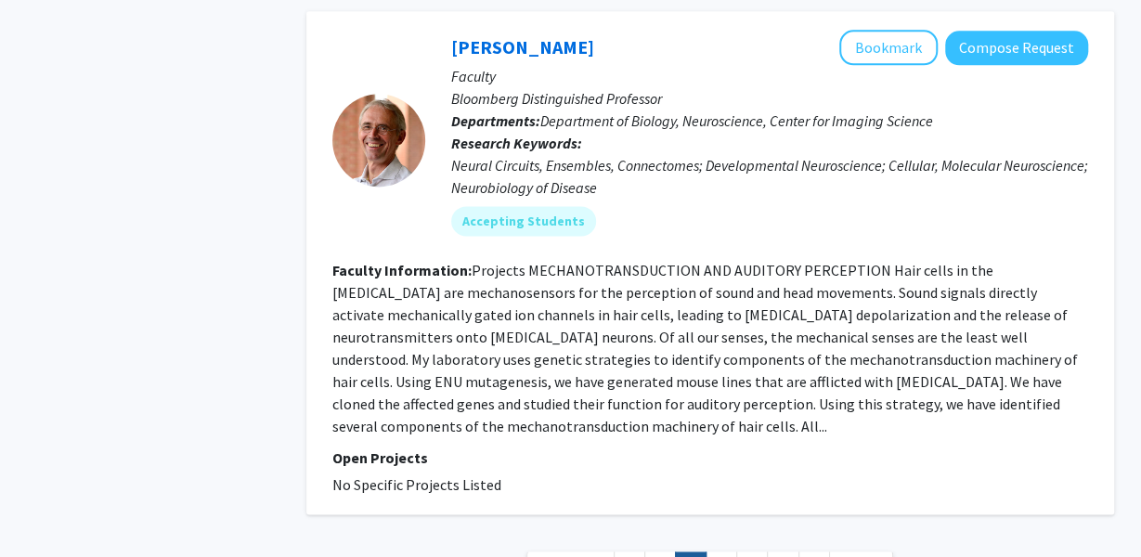
scroll to position [4657, 0]
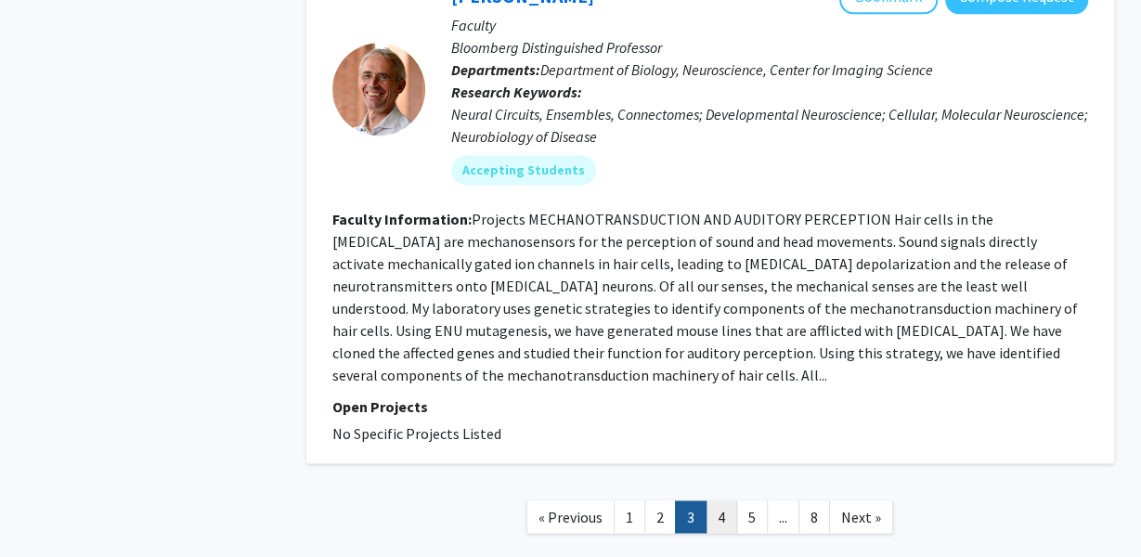
click at [722, 501] on link "4" at bounding box center [722, 517] width 32 height 33
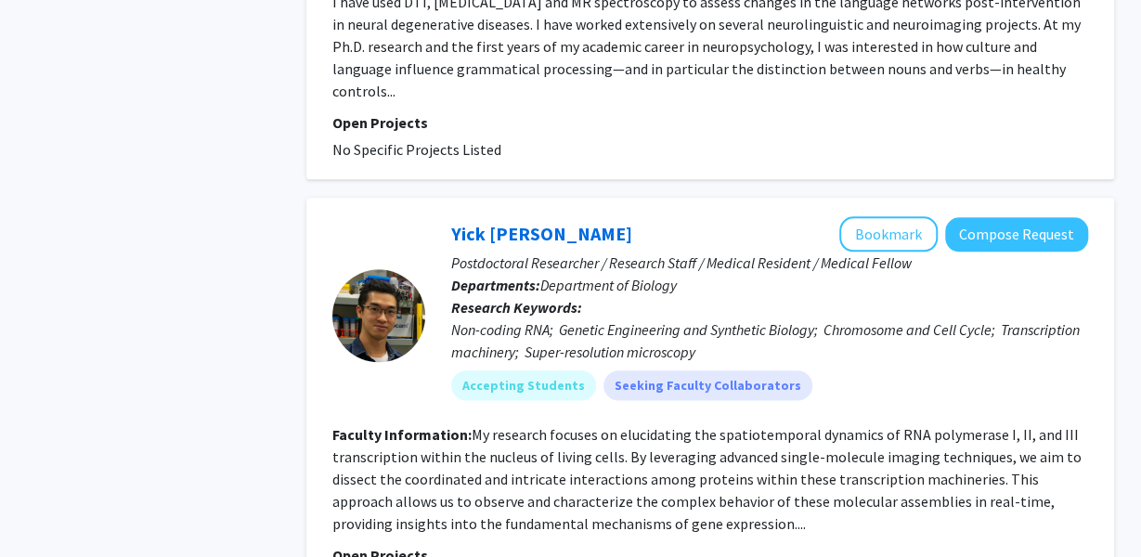
scroll to position [4546, 0]
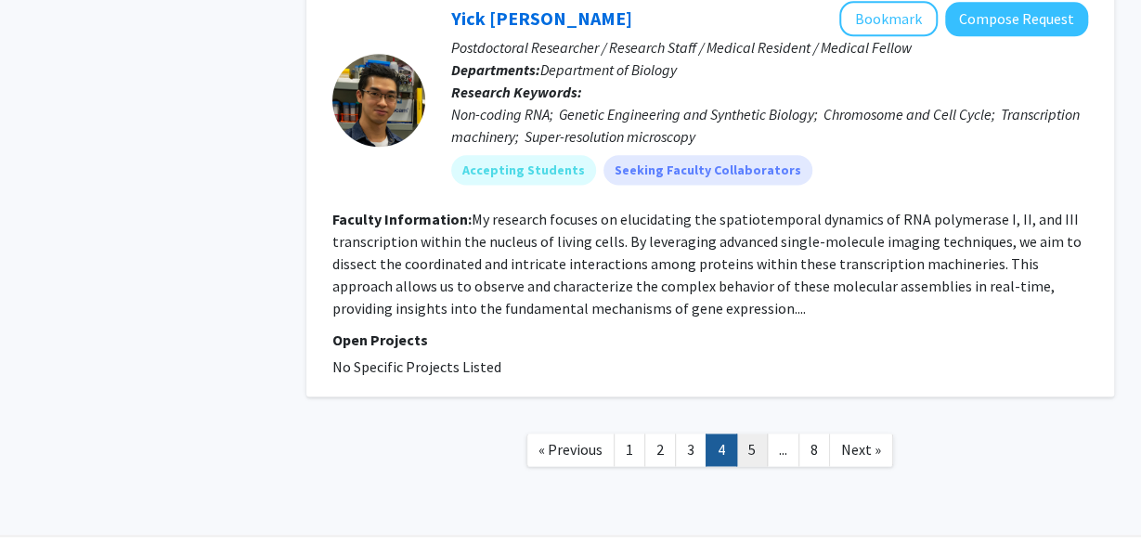
click at [756, 434] on link "5" at bounding box center [752, 450] width 32 height 33
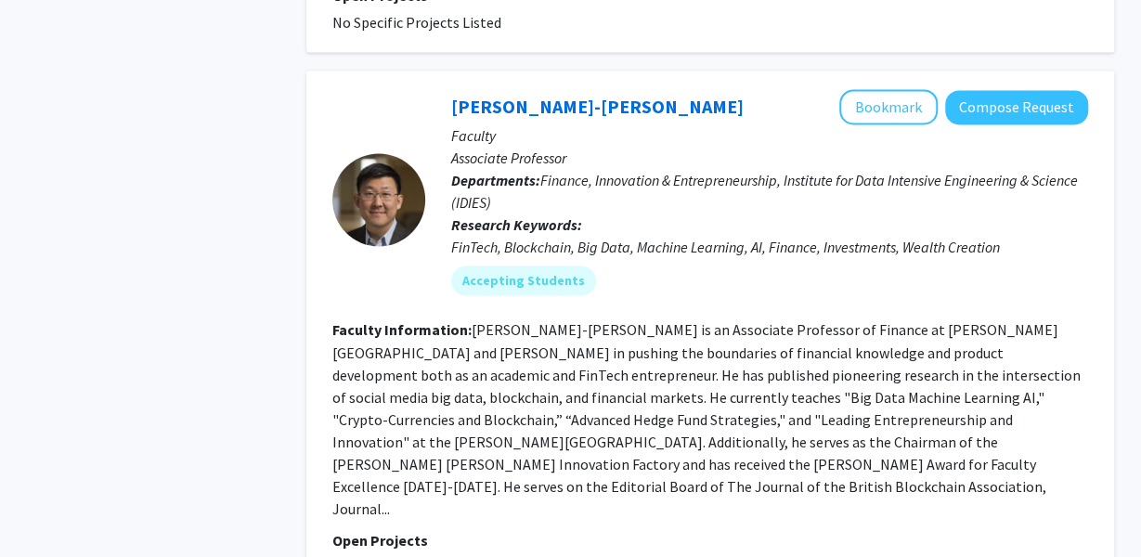
scroll to position [4858, 0]
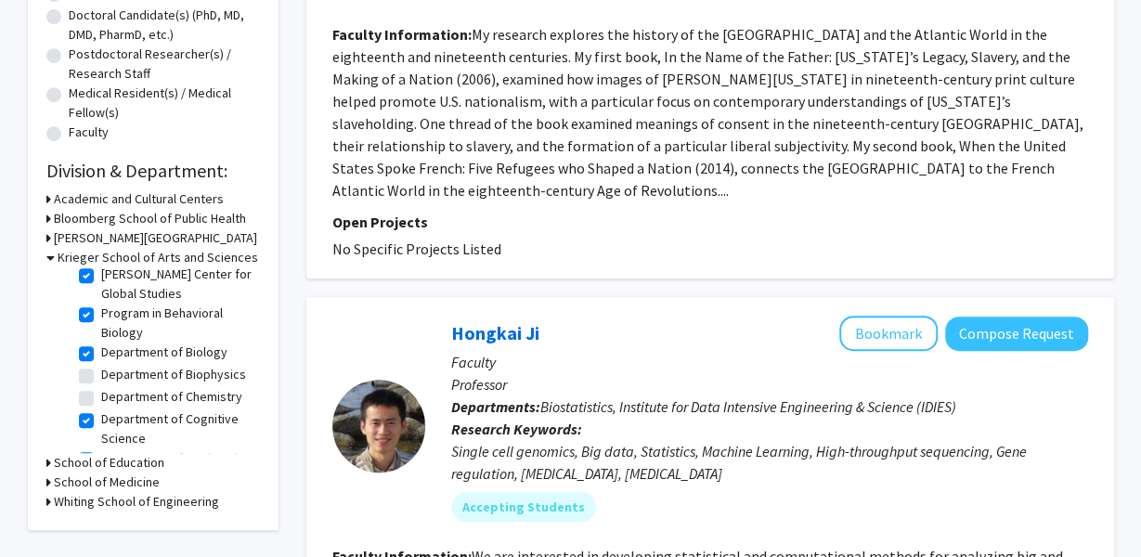
scroll to position [169, 0]
click at [101, 362] on label "Department of Biology" at bounding box center [164, 353] width 126 height 20
click at [101, 355] on input "Department of Biology" at bounding box center [107, 349] width 12 height 12
checkbox input "false"
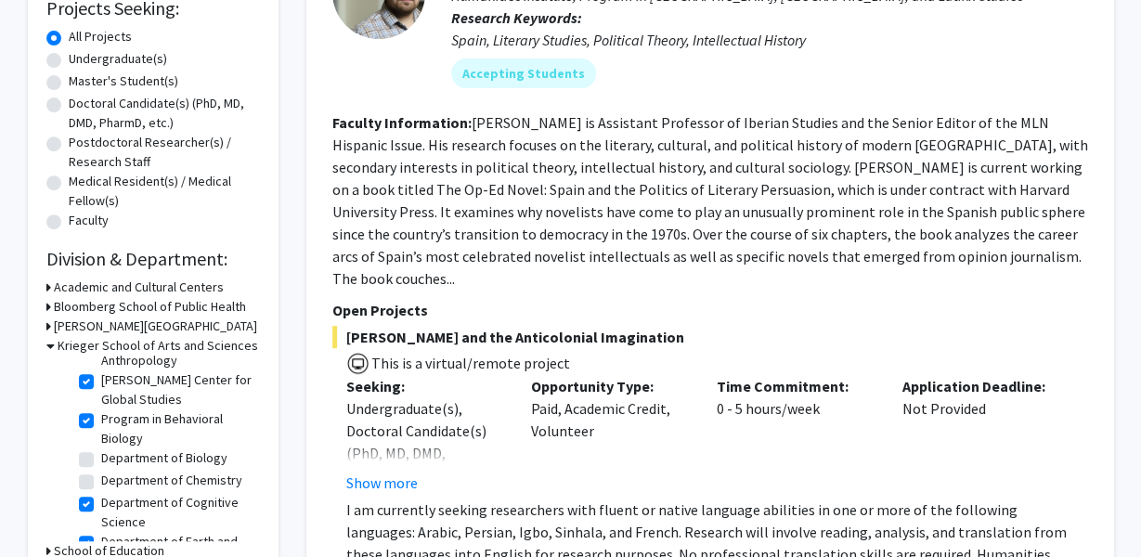
scroll to position [158, 0]
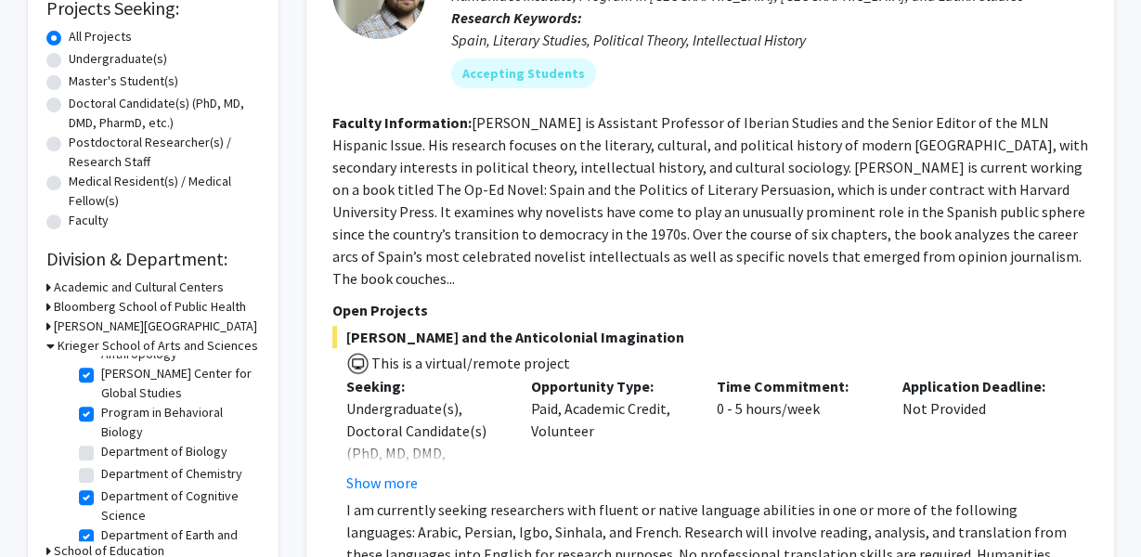
click at [101, 431] on label "Program in Behavioral Biology" at bounding box center [178, 422] width 154 height 39
click at [101, 415] on input "Program in Behavioral Biology" at bounding box center [107, 409] width 12 height 12
checkbox input "false"
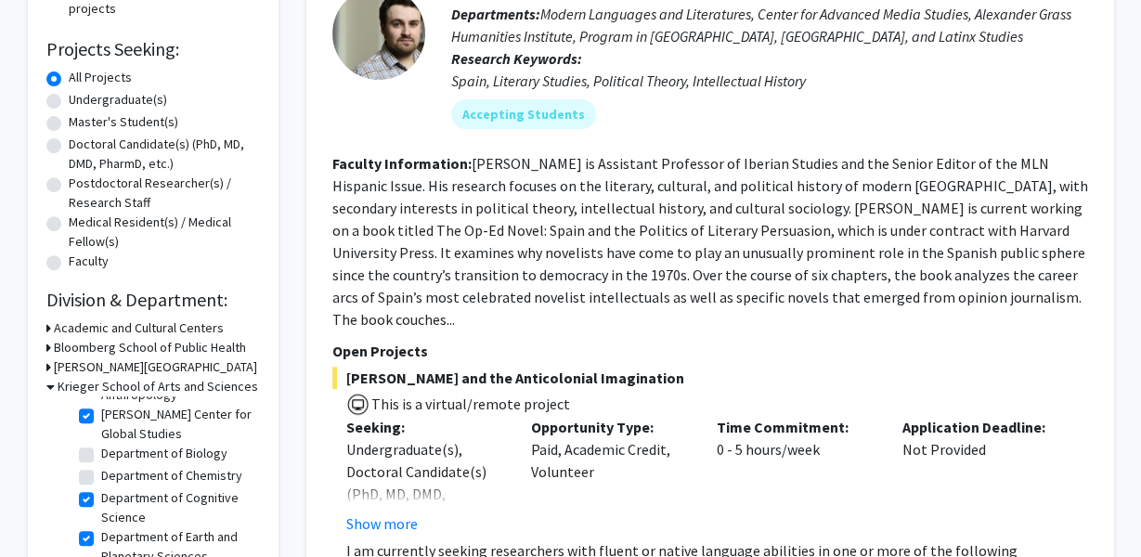
scroll to position [208, 0]
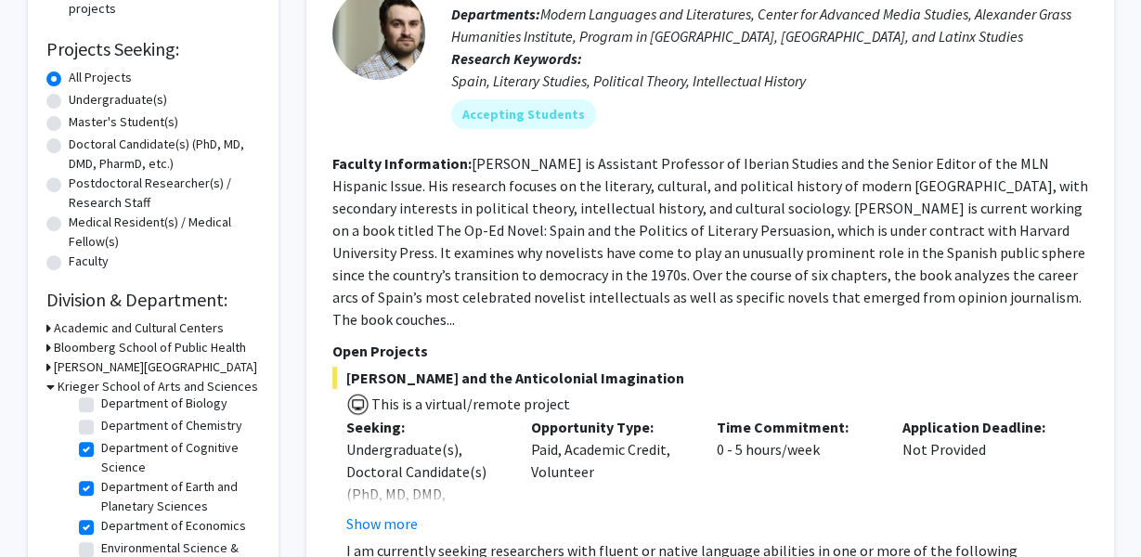
click at [101, 469] on label "Department of Cognitive Science" at bounding box center [178, 457] width 154 height 39
click at [101, 450] on input "Department of Cognitive Science" at bounding box center [107, 444] width 12 height 12
checkbox input "false"
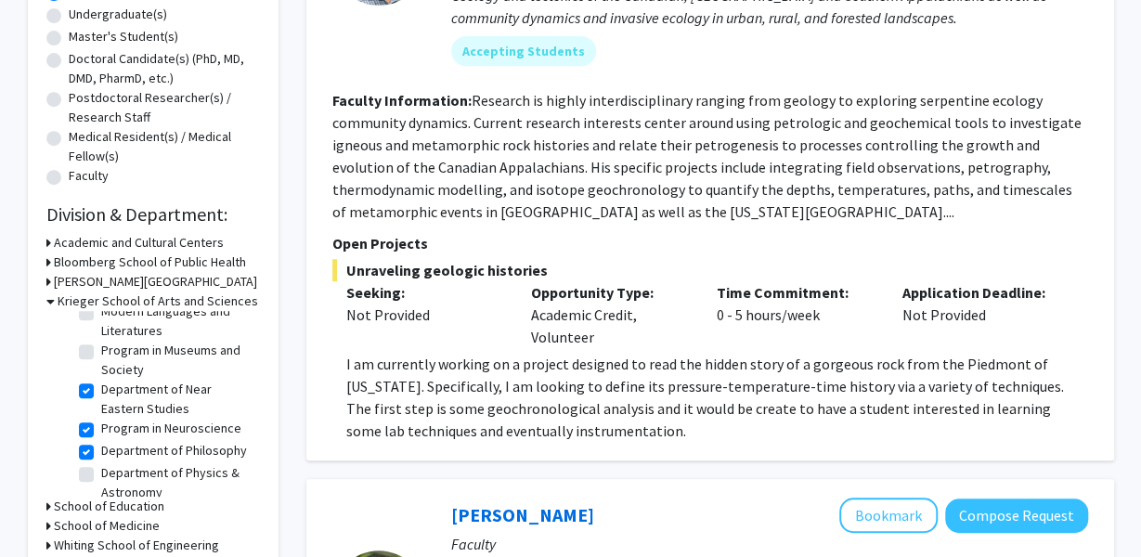
scroll to position [661, 0]
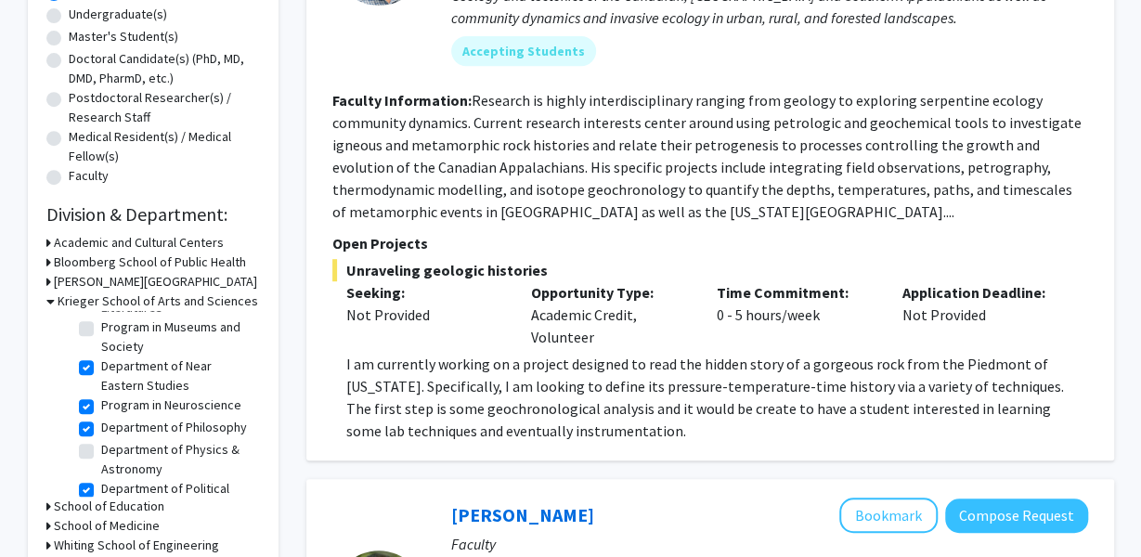
click at [101, 415] on label "Program in Neuroscience" at bounding box center [171, 406] width 140 height 20
click at [101, 408] on input "Program in Neuroscience" at bounding box center [107, 402] width 12 height 12
checkbox input "false"
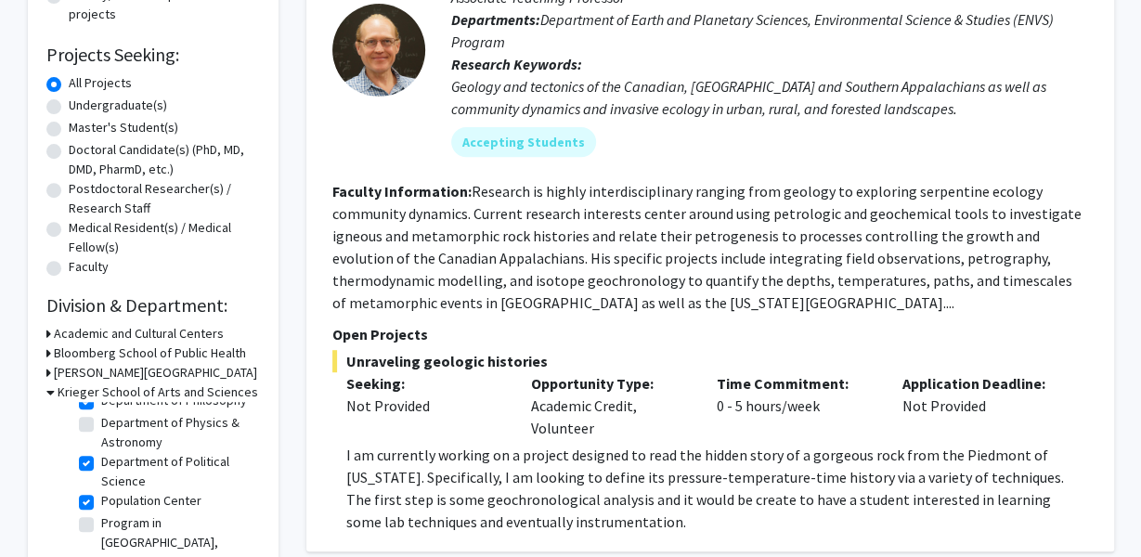
scroll to position [711, 0]
click at [101, 411] on label "Department of Philosophy" at bounding box center [174, 402] width 146 height 20
click at [101, 404] on input "Department of Philosophy" at bounding box center [107, 398] width 12 height 12
checkbox input "false"
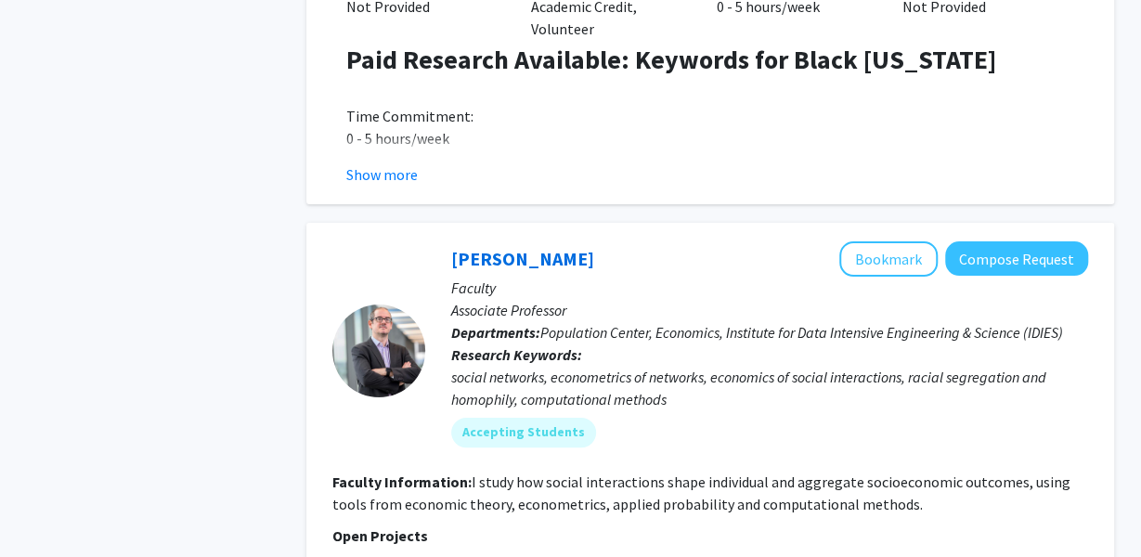
scroll to position [6828, 0]
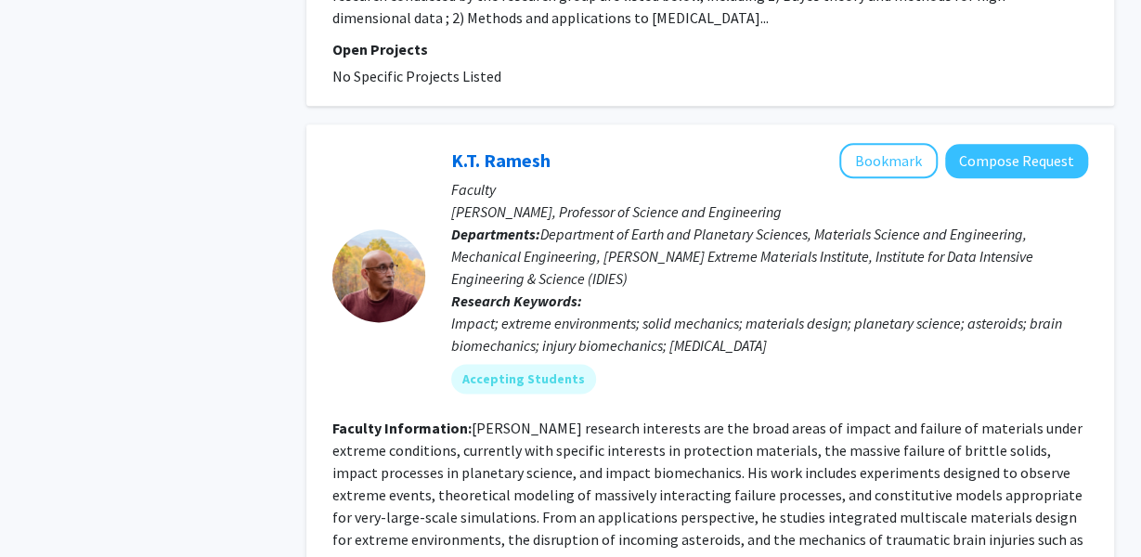
scroll to position [4613, 0]
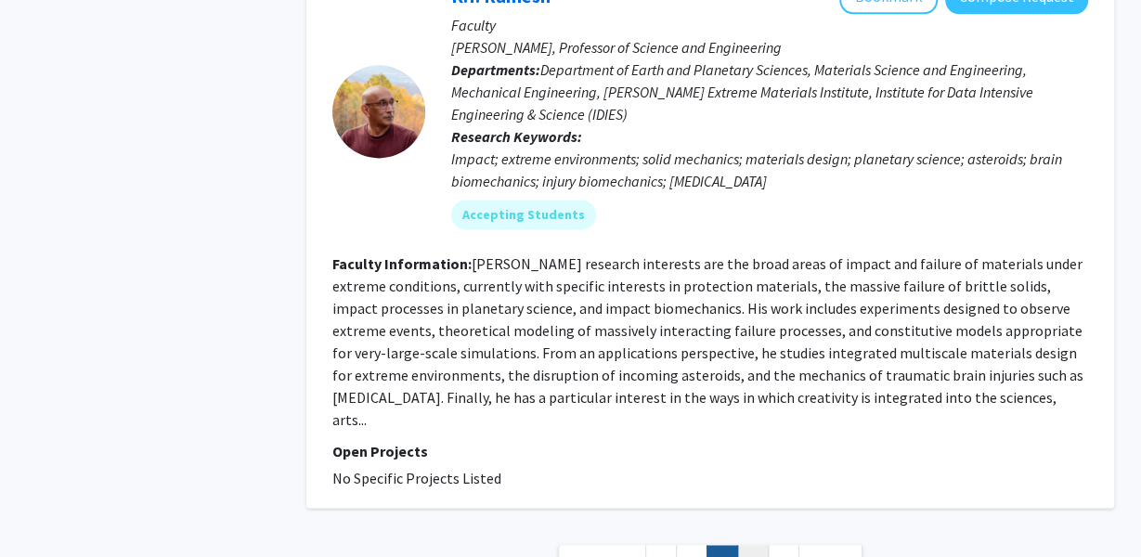
click at [750, 545] on link "4" at bounding box center [753, 561] width 32 height 33
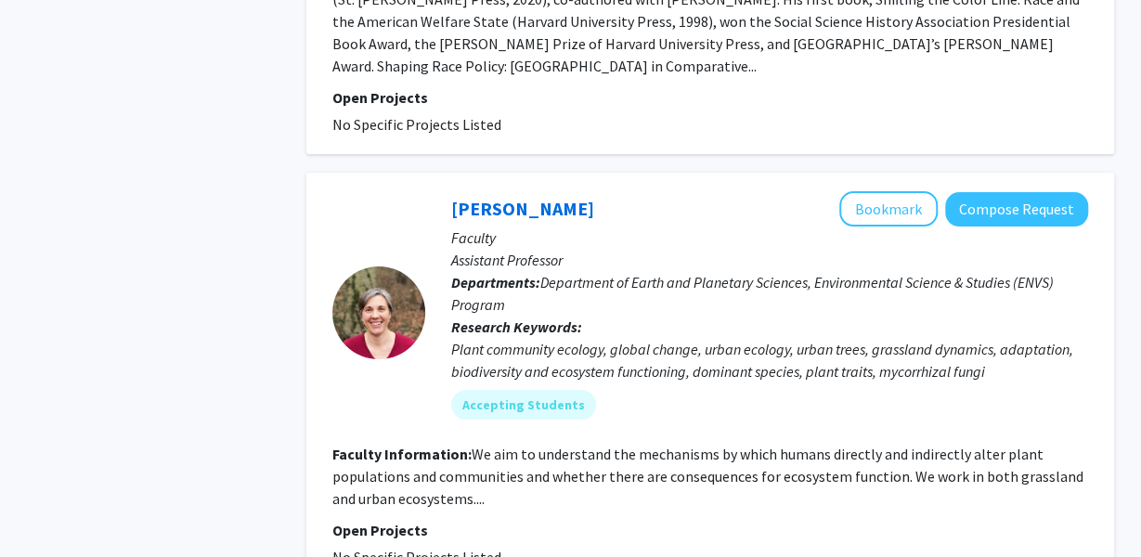
scroll to position [3364, 0]
click at [884, 190] on button "Bookmark" at bounding box center [888, 207] width 98 height 35
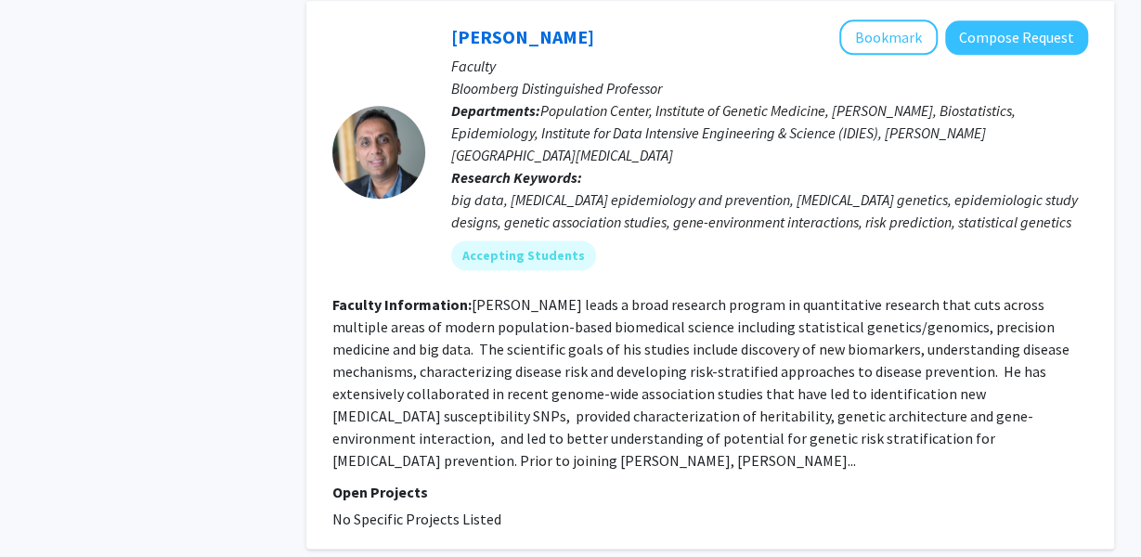
scroll to position [4553, 0]
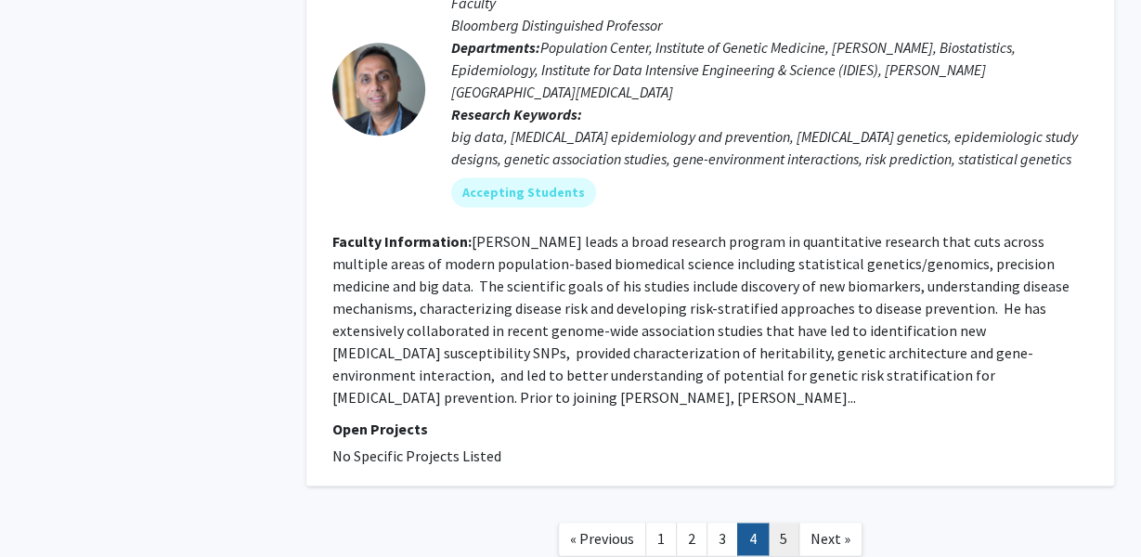
click at [790, 523] on link "5" at bounding box center [784, 539] width 32 height 33
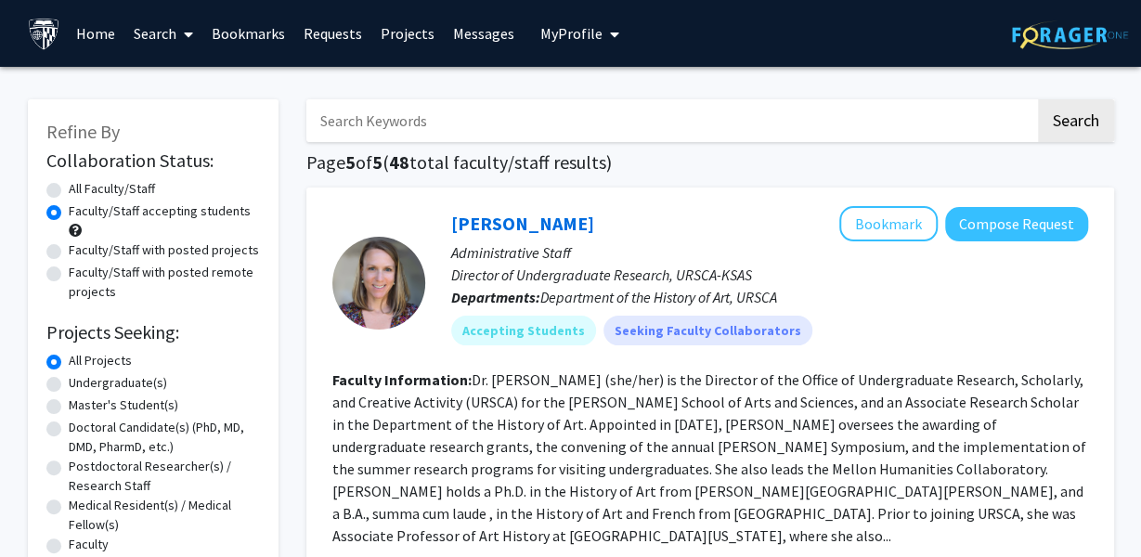
click at [773, 406] on fg-read-more "Dr. [PERSON_NAME] (she/her) is the Director of the Office of Undergraduate Rese…" at bounding box center [709, 458] width 754 height 175
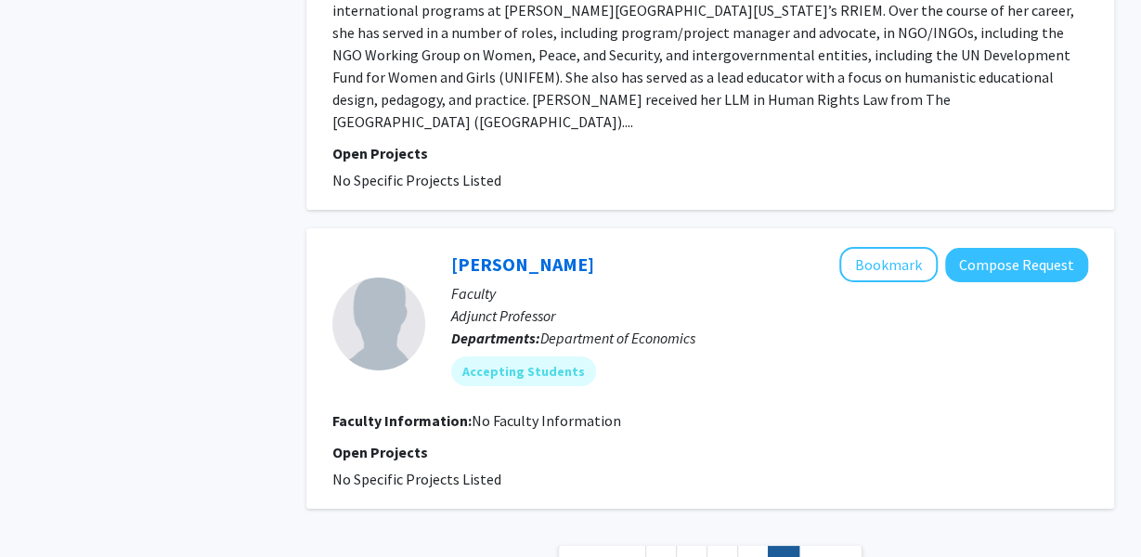
scroll to position [3212, 0]
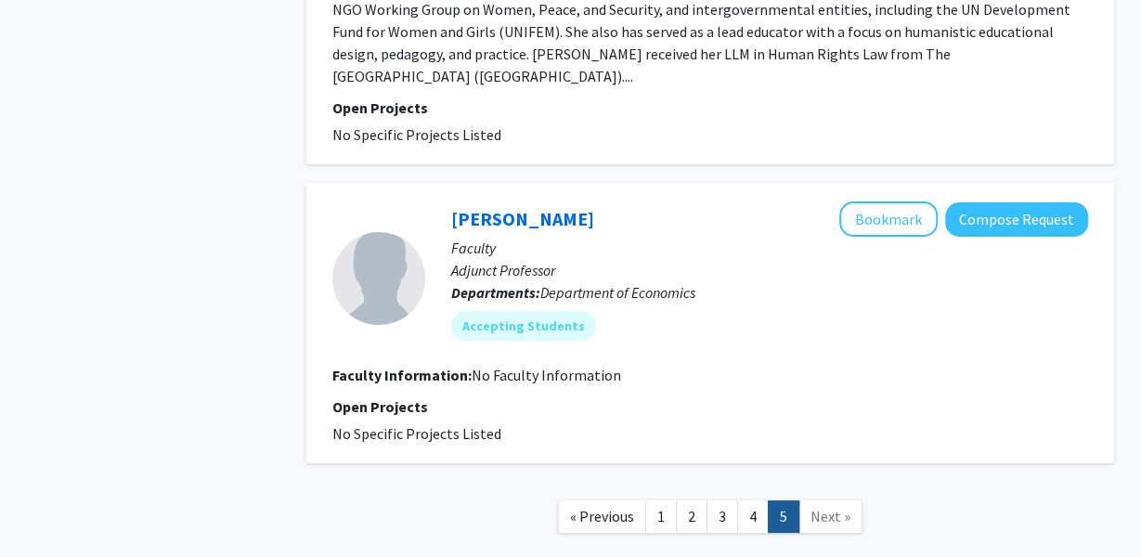
click at [819, 507] on span "Next »" at bounding box center [831, 516] width 40 height 19
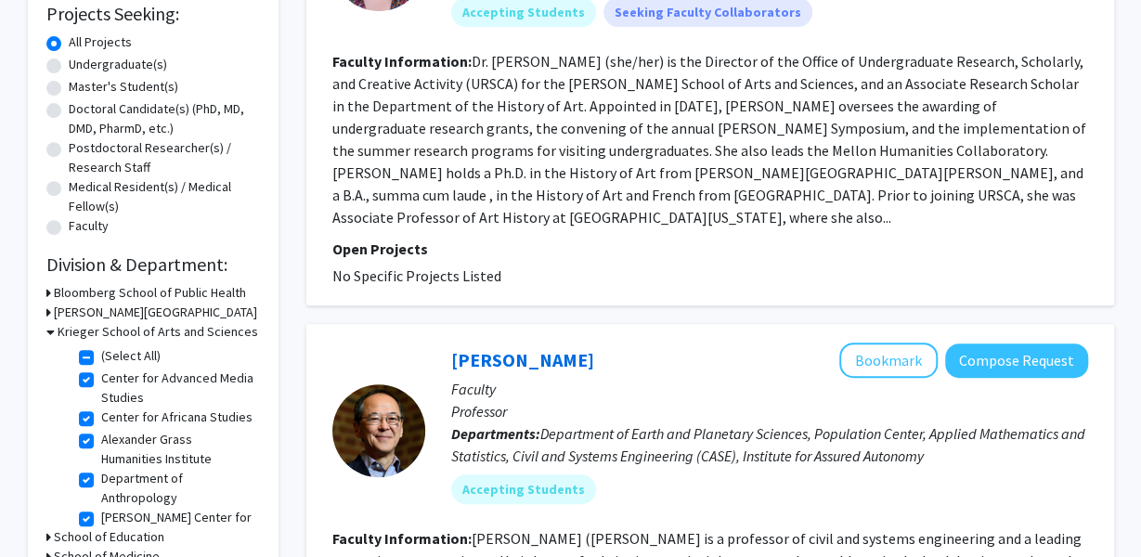
scroll to position [0, 0]
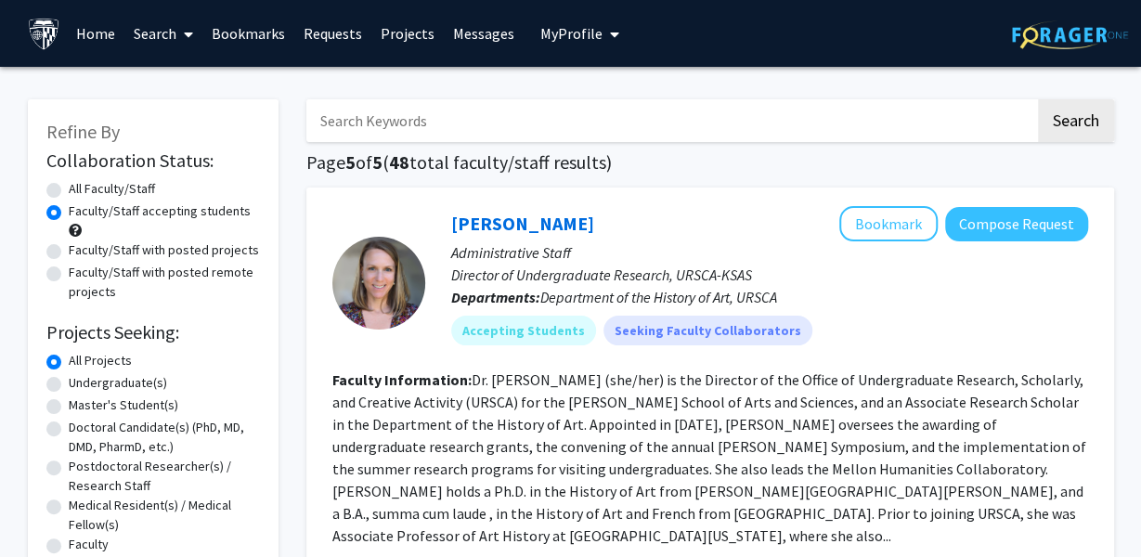
click at [69, 254] on label "Faculty/Staff with posted projects" at bounding box center [164, 251] width 190 height 20
click at [69, 253] on input "Faculty/Staff with posted projects" at bounding box center [75, 247] width 12 height 12
radio input "true"
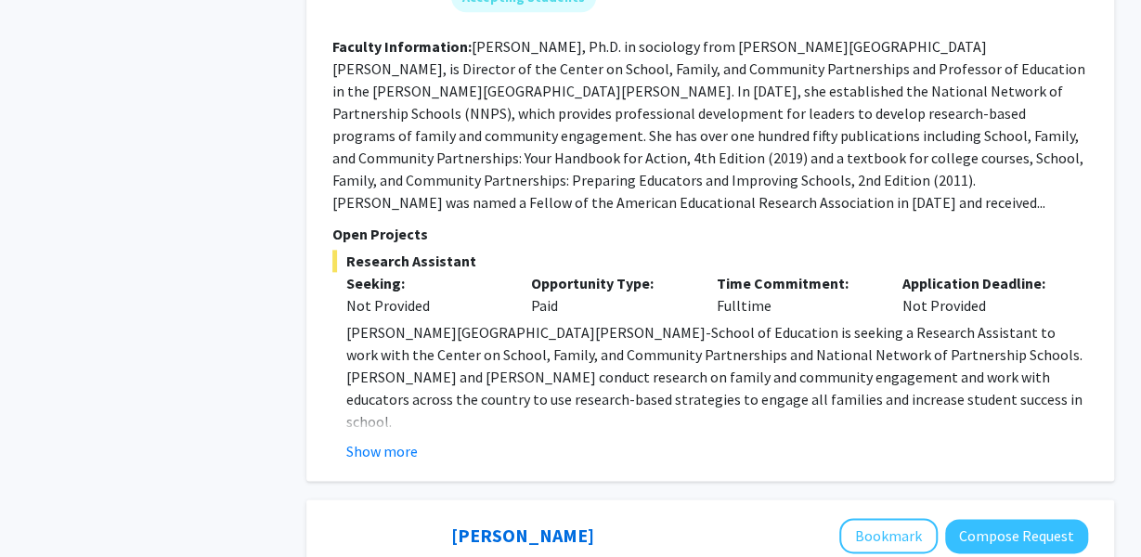
scroll to position [4375, 0]
